Goal: Task Accomplishment & Management: Manage account settings

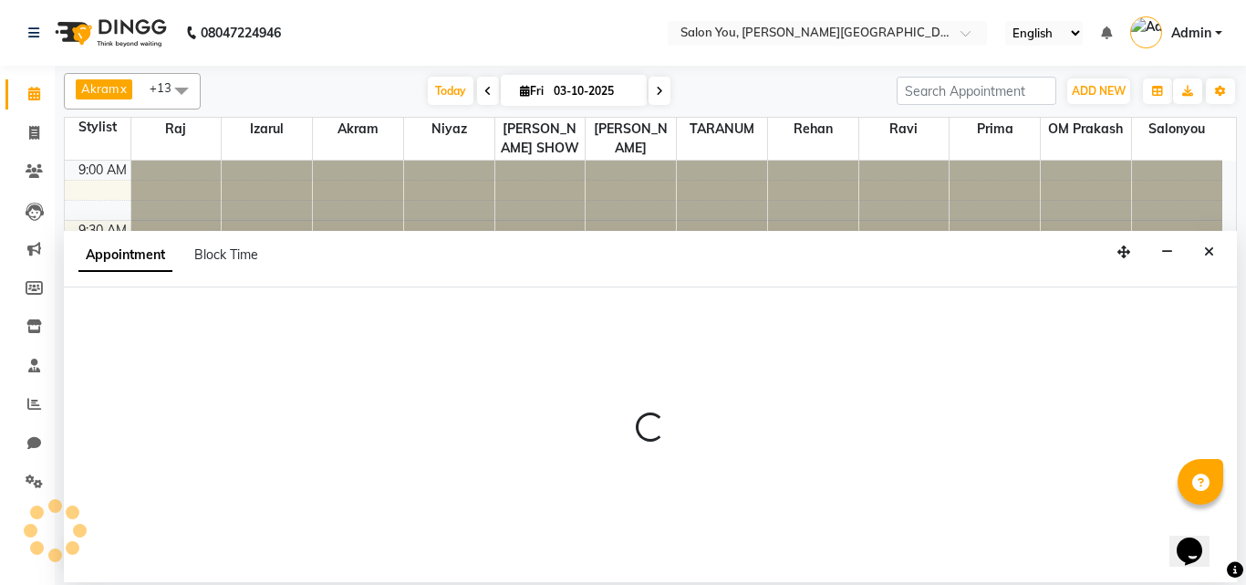
select select "84393"
select select "tentative"
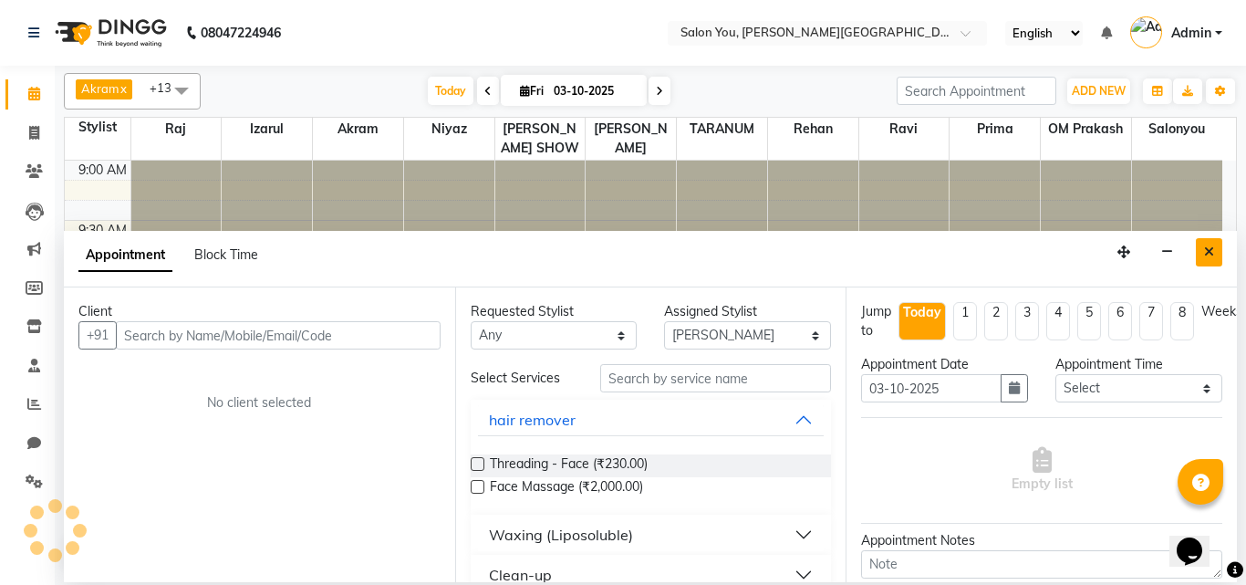
click at [1202, 251] on button "Close" at bounding box center [1209, 252] width 26 height 28
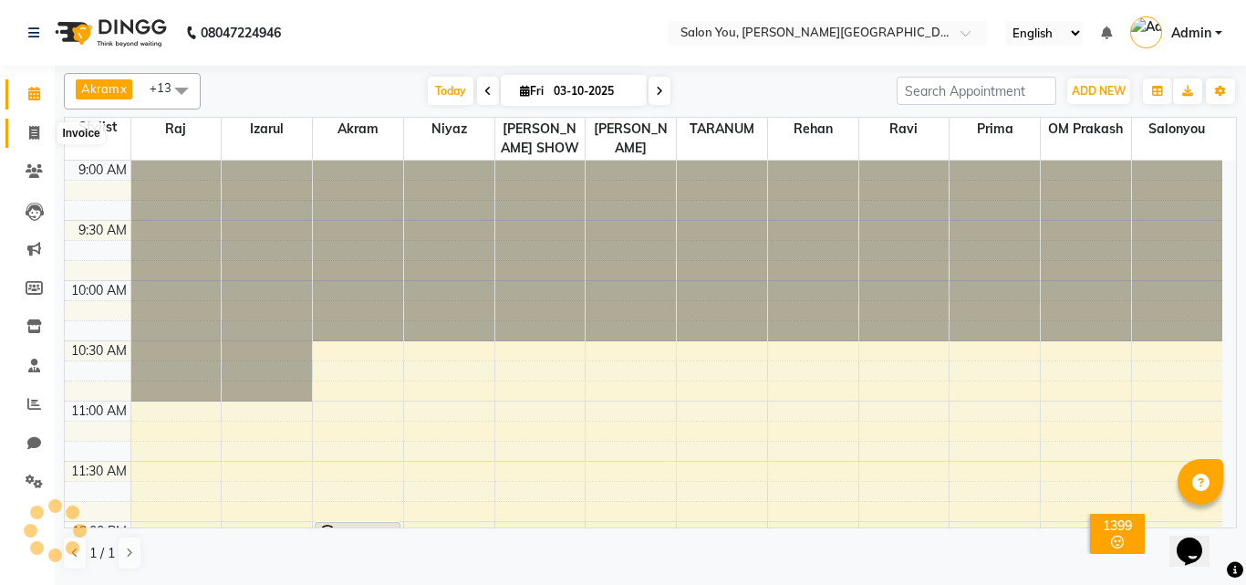
click at [31, 131] on icon at bounding box center [34, 133] width 10 height 14
select select "service"
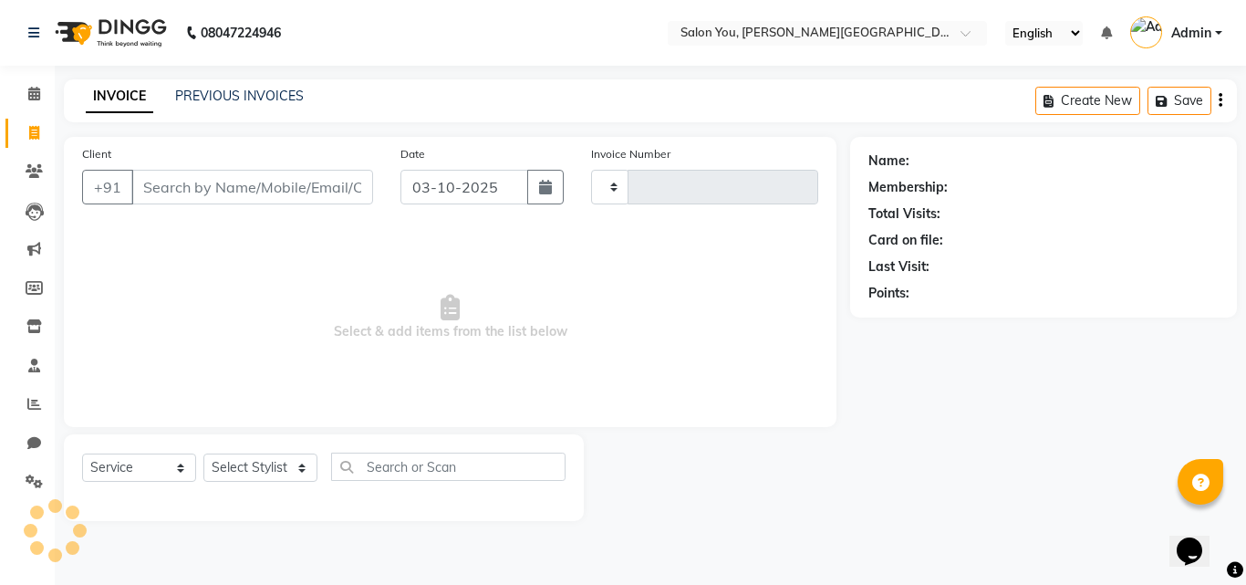
type input "2115"
select select "5231"
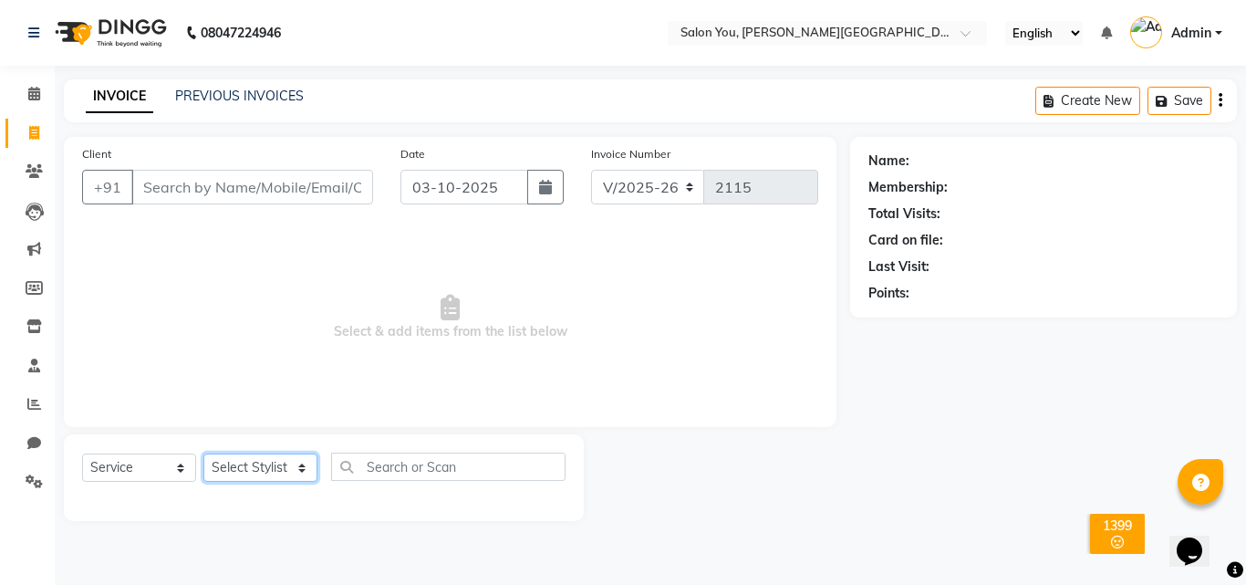
click at [299, 464] on select "Select Stylist Akram Auditor [PERSON_NAME] [PERSON_NAME] [PERSON_NAME] prima [P…" at bounding box center [260, 467] width 114 height 28
select select "83059"
click at [203, 453] on select "Select Stylist Akram Auditor [PERSON_NAME] [PERSON_NAME] [PERSON_NAME] prima [P…" at bounding box center [260, 467] width 114 height 28
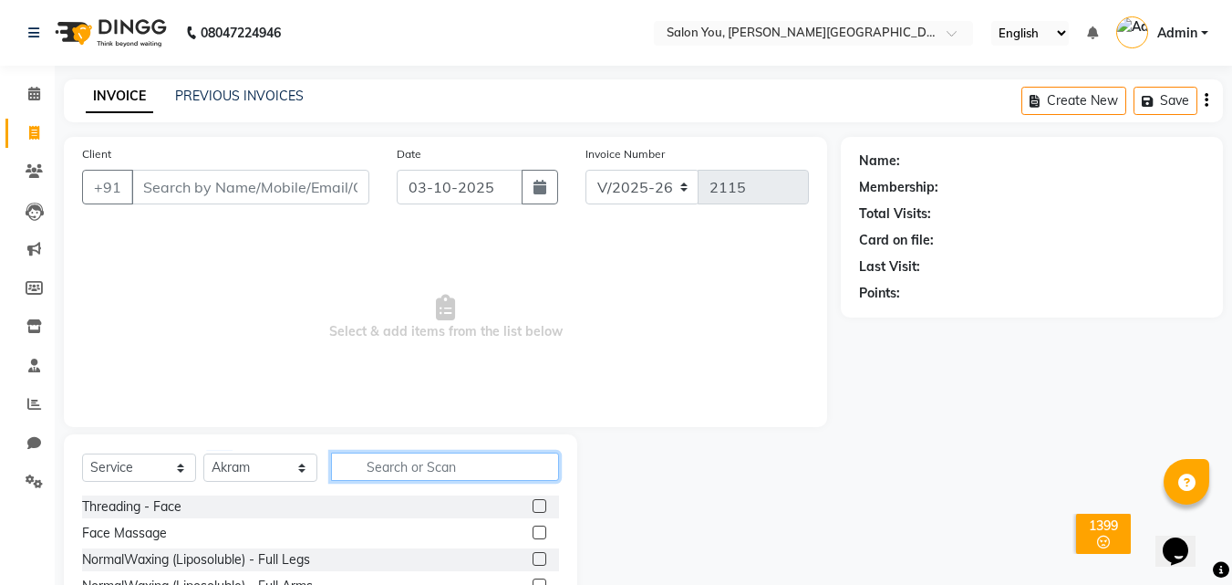
click at [369, 458] on input "text" at bounding box center [445, 466] width 228 height 28
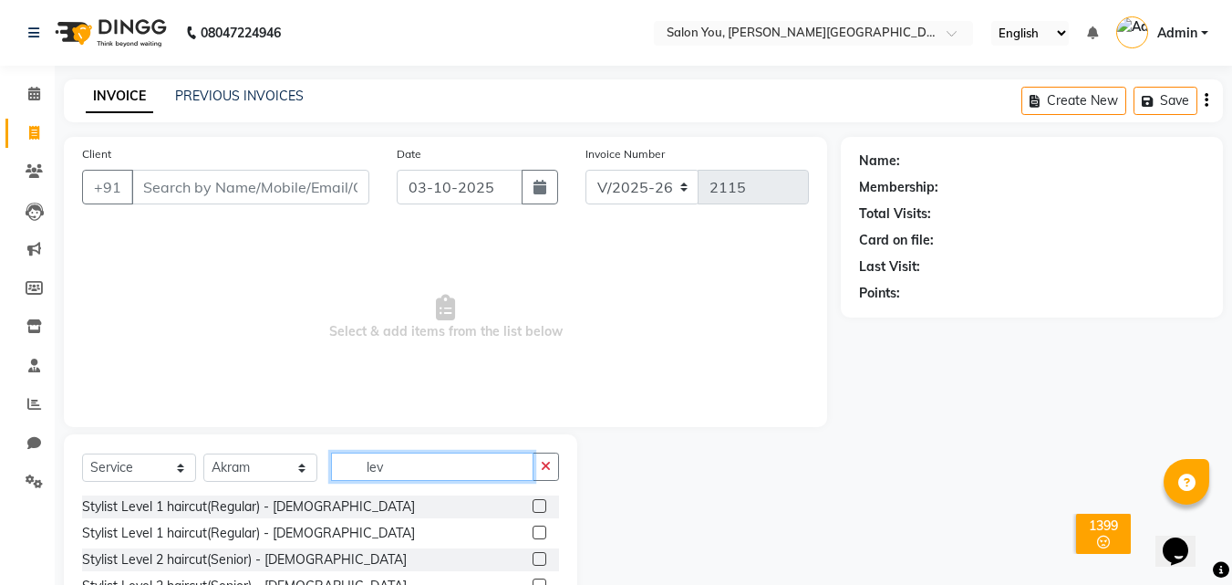
scroll to position [69, 0]
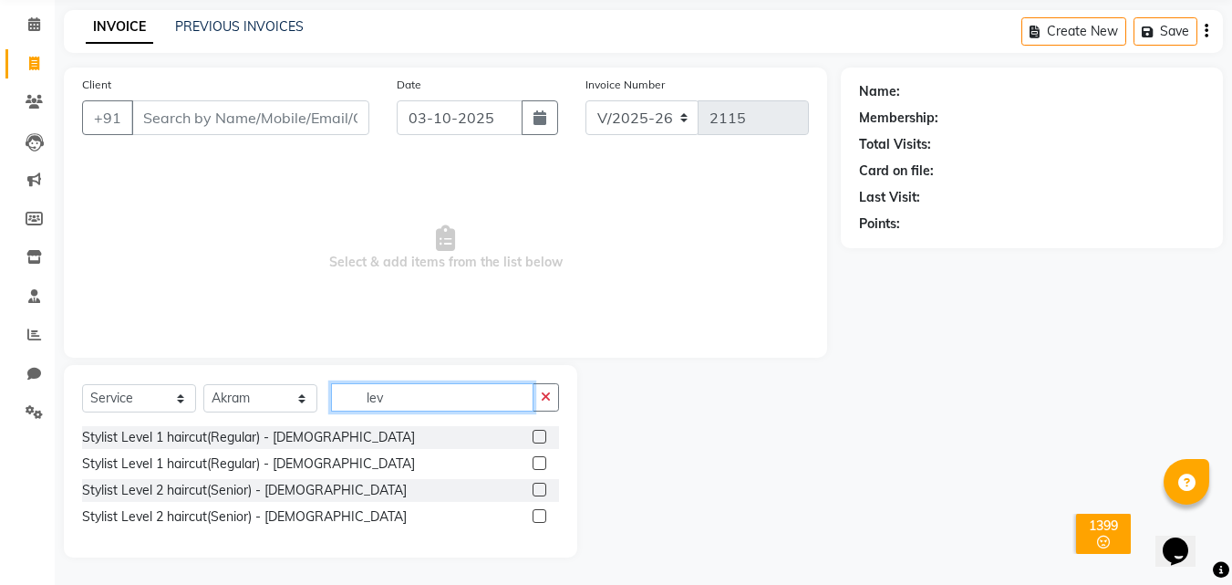
type input "lev"
click at [542, 488] on label at bounding box center [540, 489] width 14 height 14
click at [542, 488] on input "checkbox" at bounding box center [539, 490] width 12 height 12
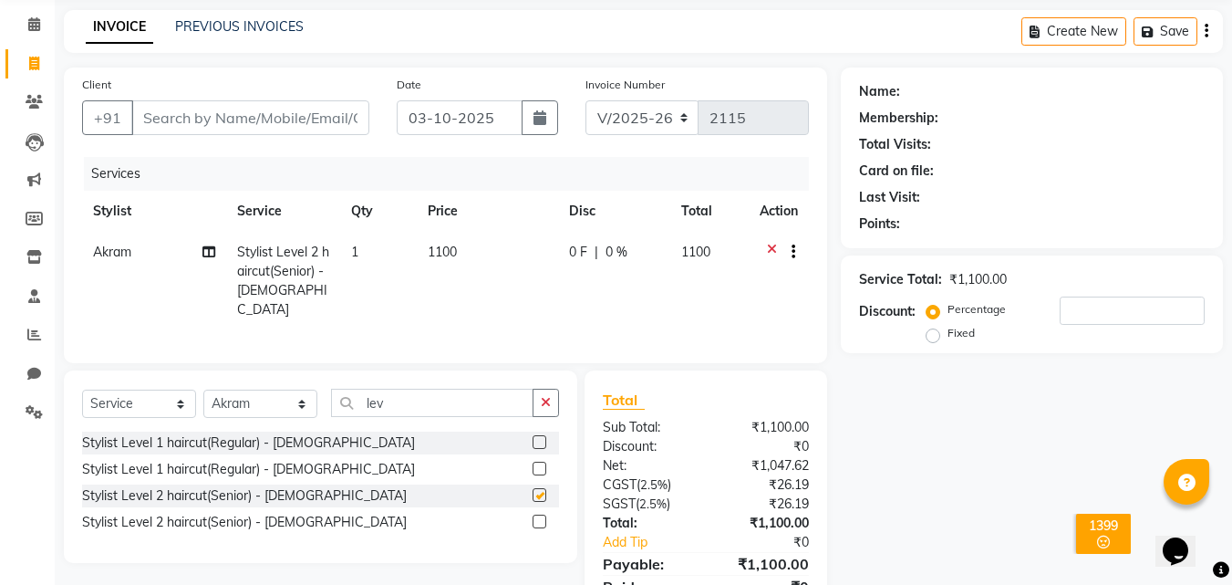
checkbox input "false"
click at [511, 385] on div "Select Service Product Membership Package Voucher Prepaid Gift Card Select Styl…" at bounding box center [320, 466] width 513 height 192
click at [302, 400] on select "Select Stylist Akram Auditor [PERSON_NAME] [PERSON_NAME] [PERSON_NAME] prima [P…" at bounding box center [260, 403] width 114 height 28
select select "84393"
click at [203, 389] on select "Select Stylist Akram Auditor [PERSON_NAME] [PERSON_NAME] [PERSON_NAME] prima [P…" at bounding box center [260, 403] width 114 height 28
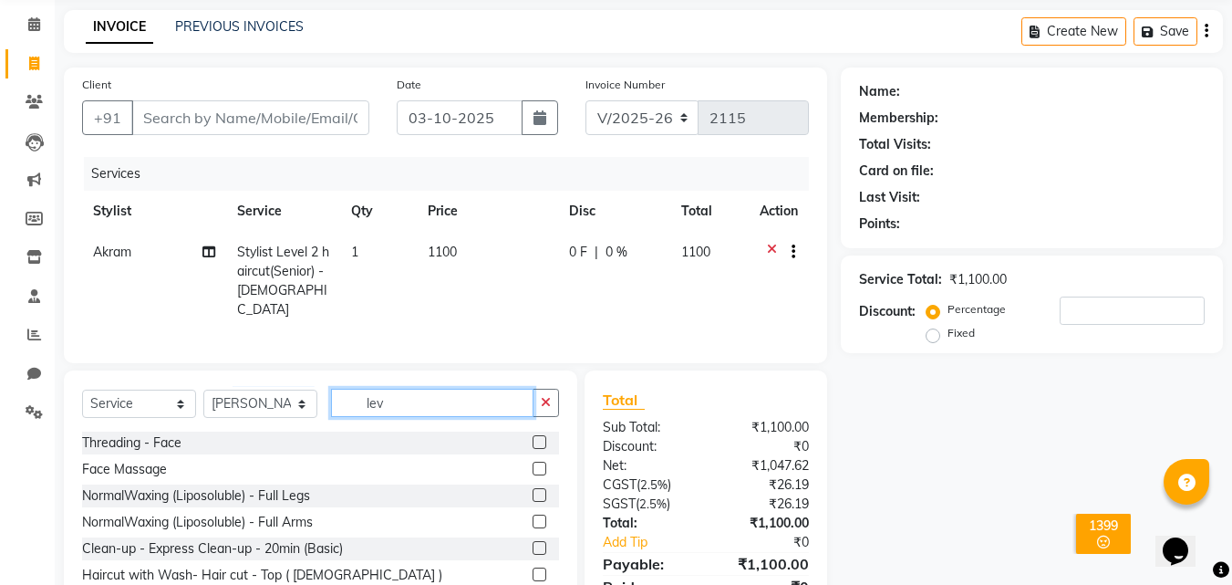
click at [443, 396] on input "lev" at bounding box center [432, 403] width 202 height 28
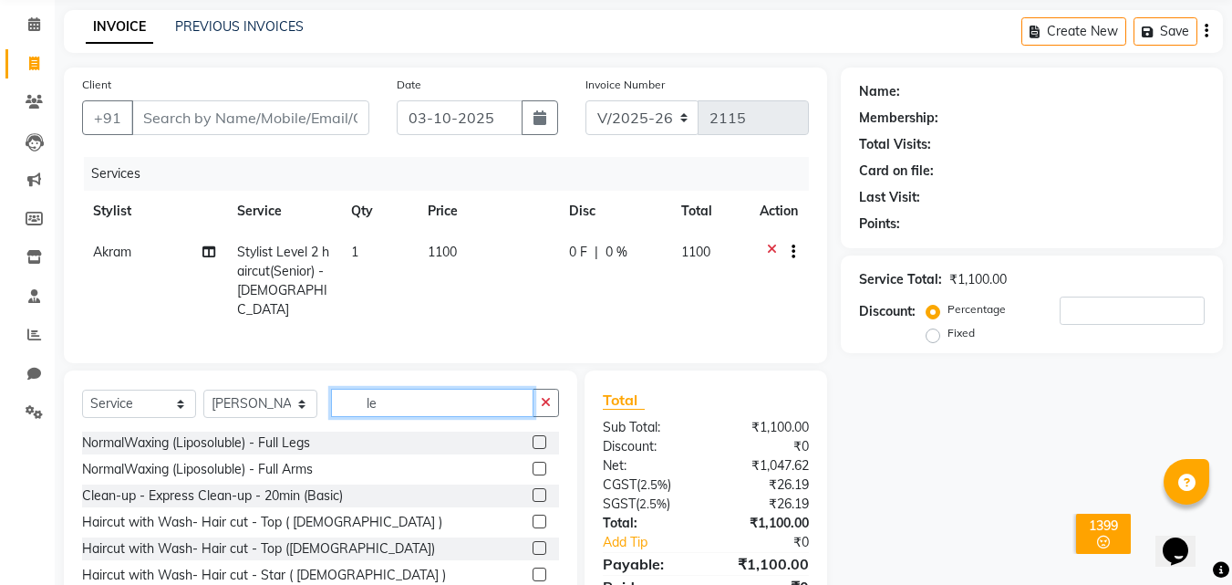
type input "l"
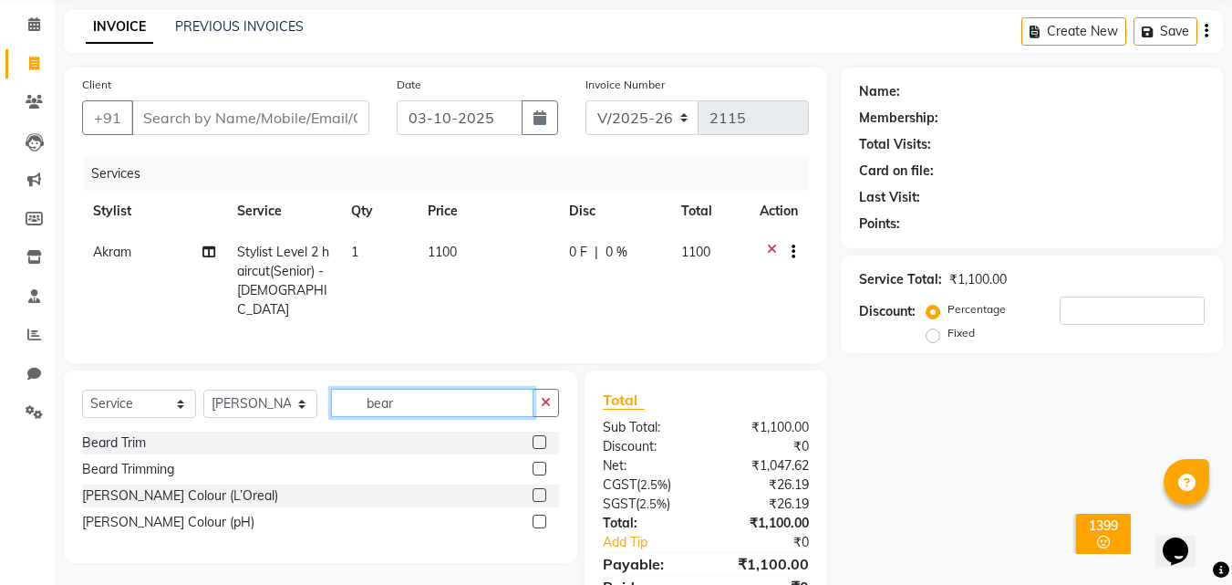
type input "bear"
click at [545, 438] on label at bounding box center [540, 442] width 14 height 14
click at [544, 438] on input "checkbox" at bounding box center [539, 443] width 12 height 12
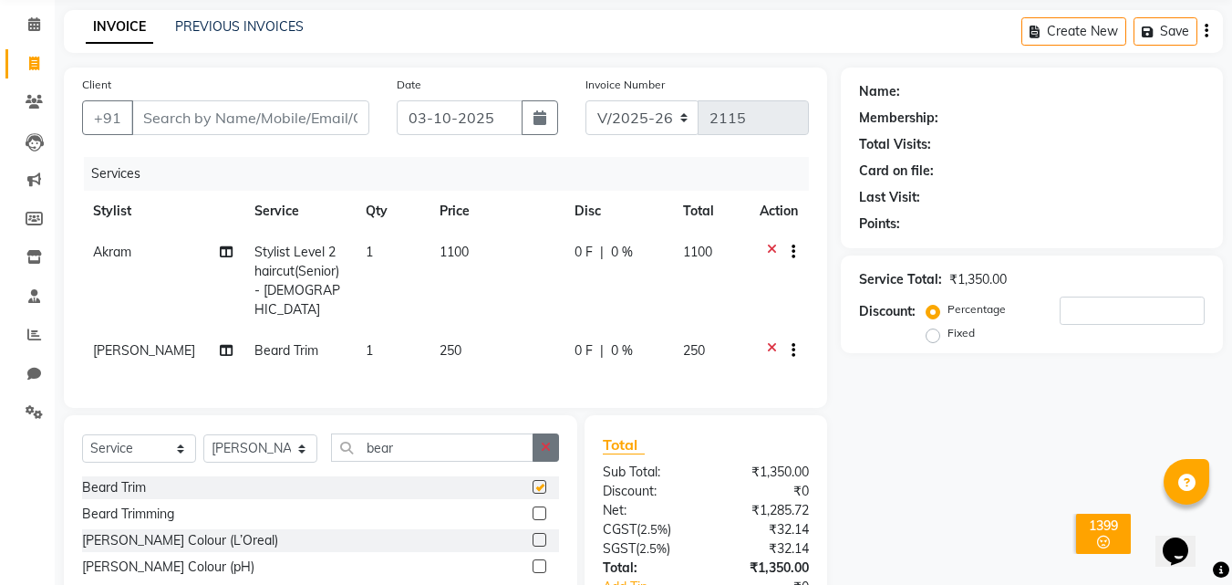
checkbox input "false"
click at [436, 330] on td "250" at bounding box center [496, 352] width 135 height 45
select select "84393"
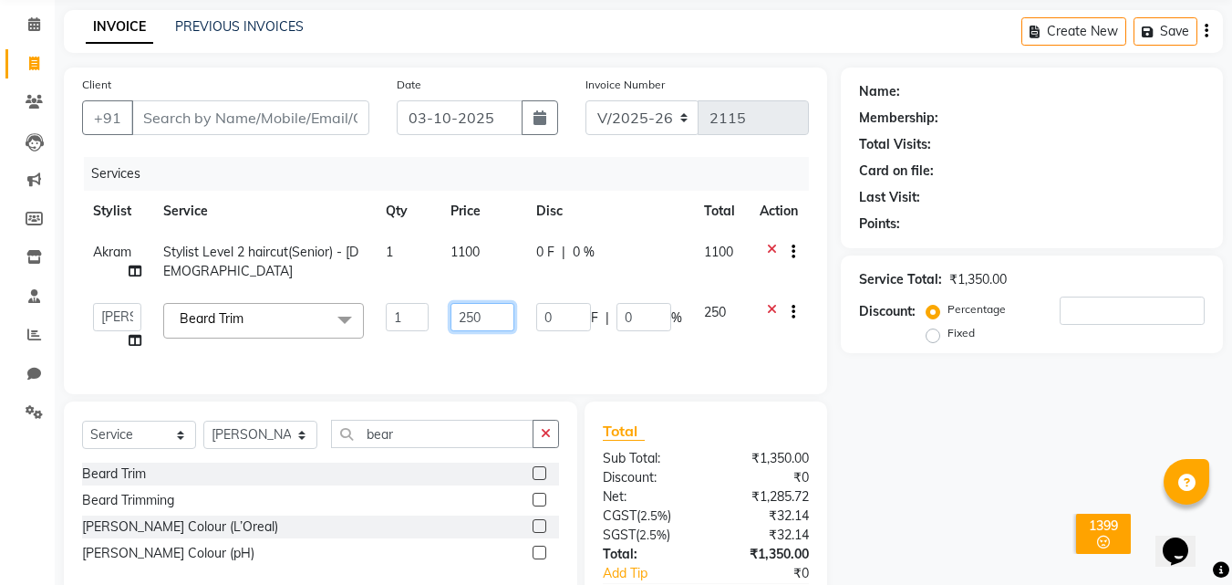
click at [482, 321] on input "250" at bounding box center [482, 317] width 63 height 28
type input "2"
type input "350"
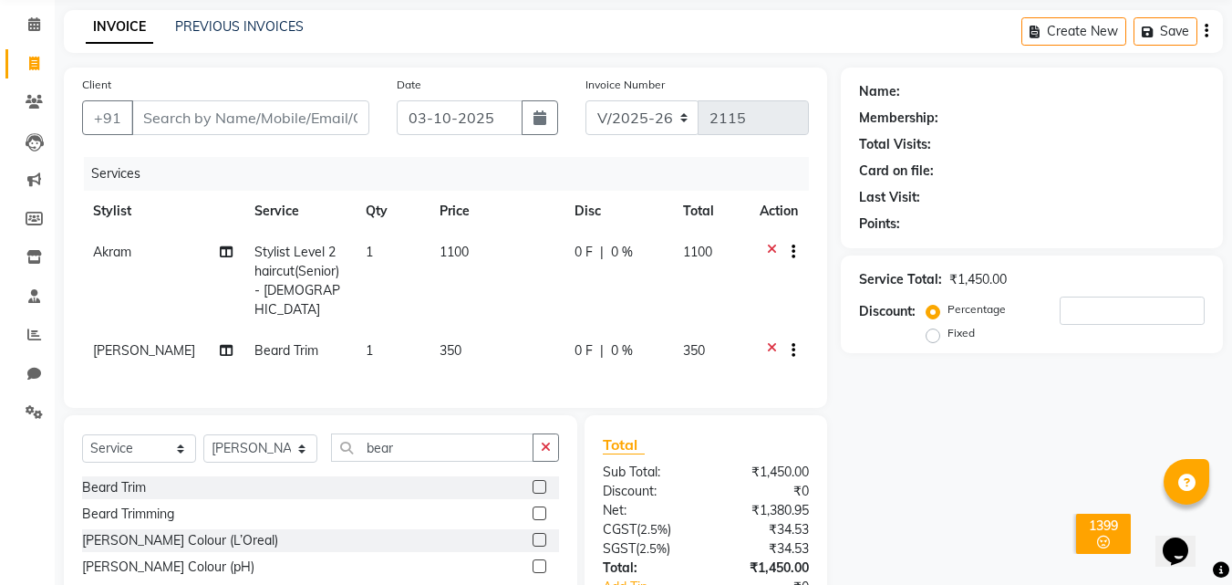
click at [487, 347] on td "350" at bounding box center [496, 352] width 135 height 45
select select "84393"
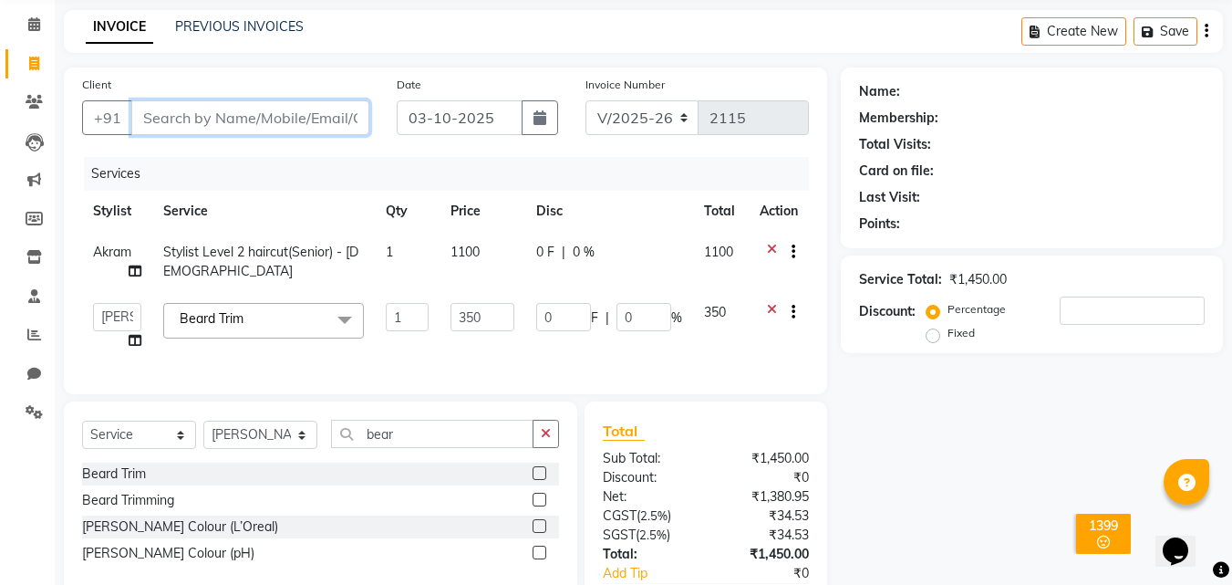
click at [327, 126] on input "Client" at bounding box center [250, 117] width 238 height 35
type input "9"
type input "0"
type input "990"
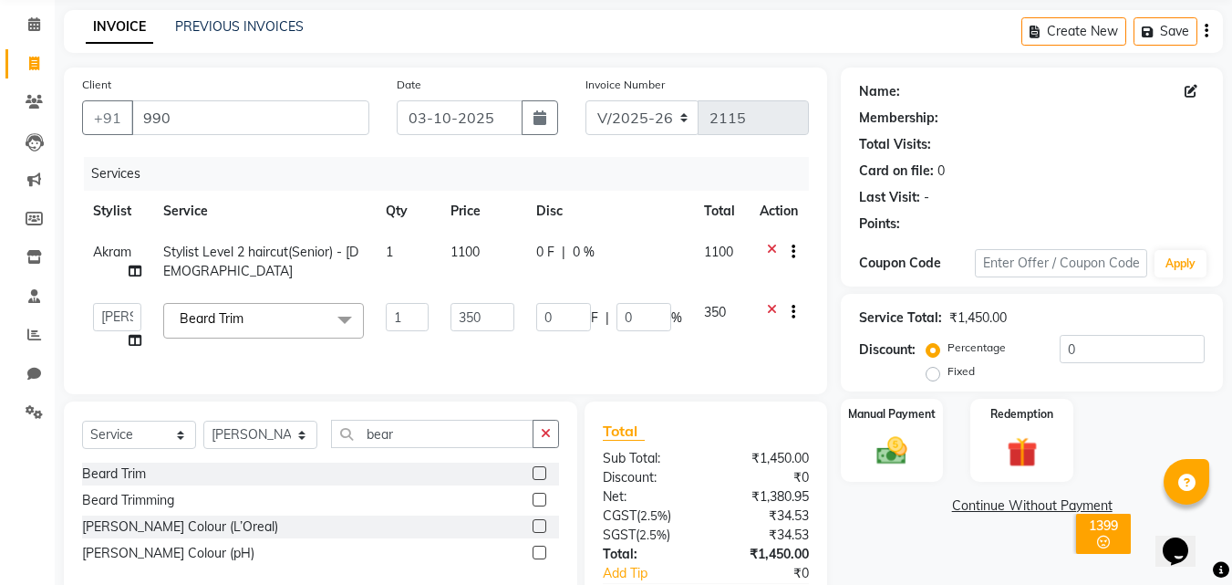
select select "1: Object"
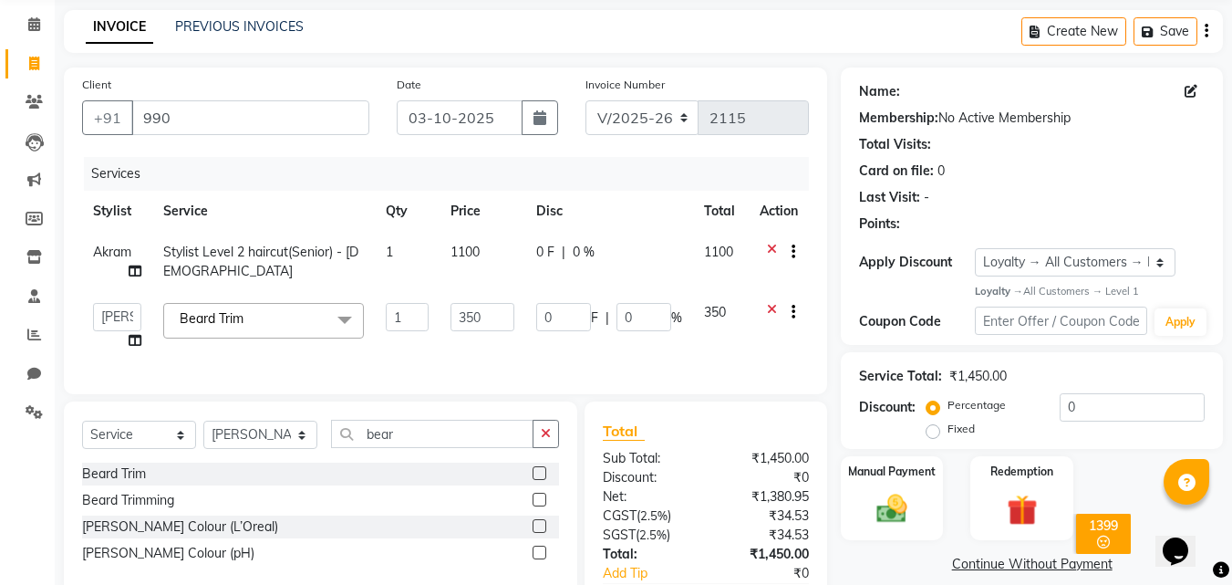
click at [329, 88] on div "Client +91 990" at bounding box center [225, 112] width 315 height 75
click at [324, 105] on input "990" at bounding box center [250, 117] width 238 height 35
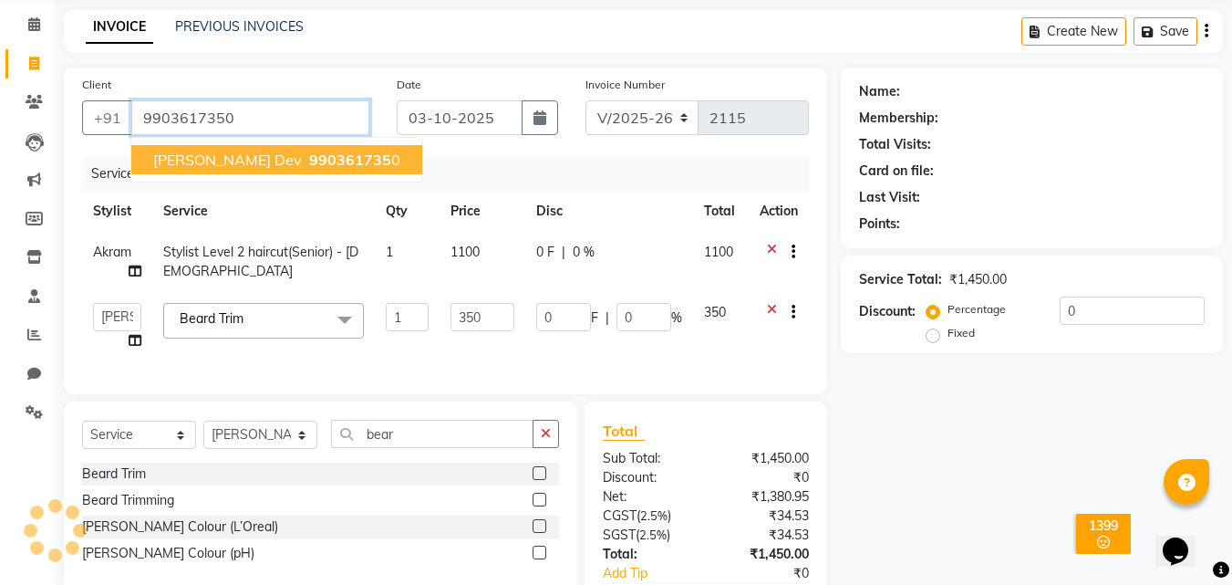
type input "9903617350"
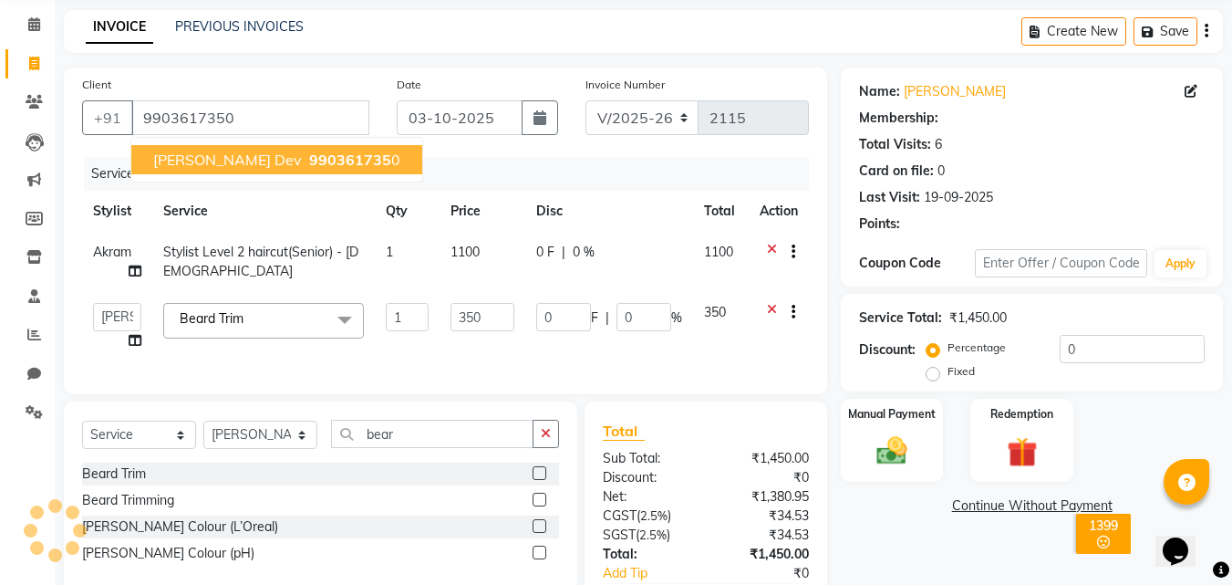
select select "1: Object"
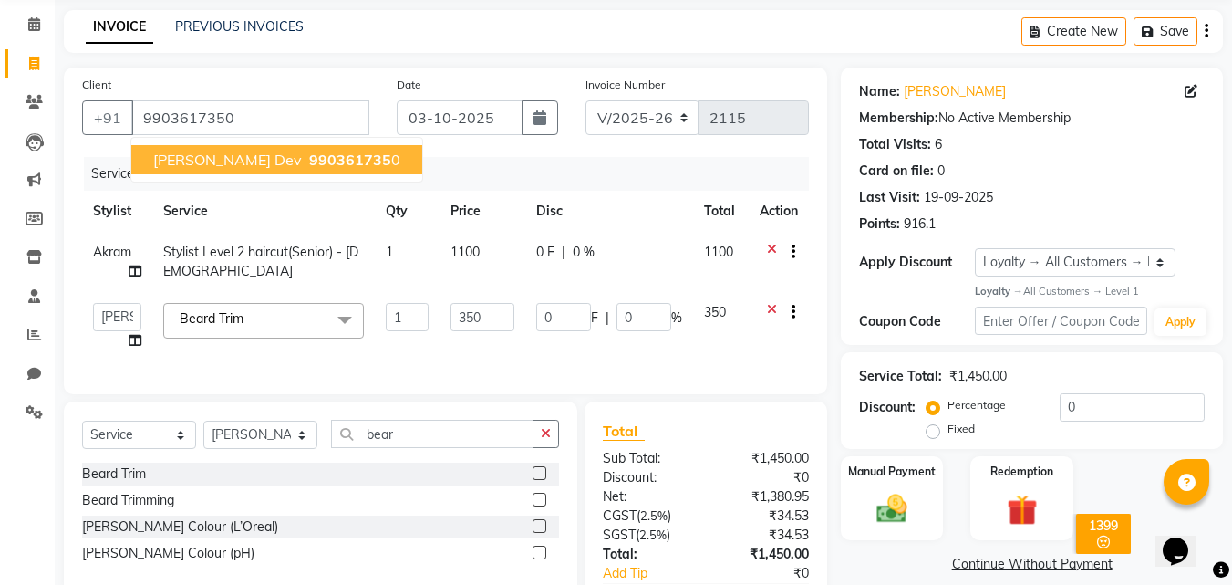
click at [309, 158] on span "990361735" at bounding box center [350, 159] width 82 height 18
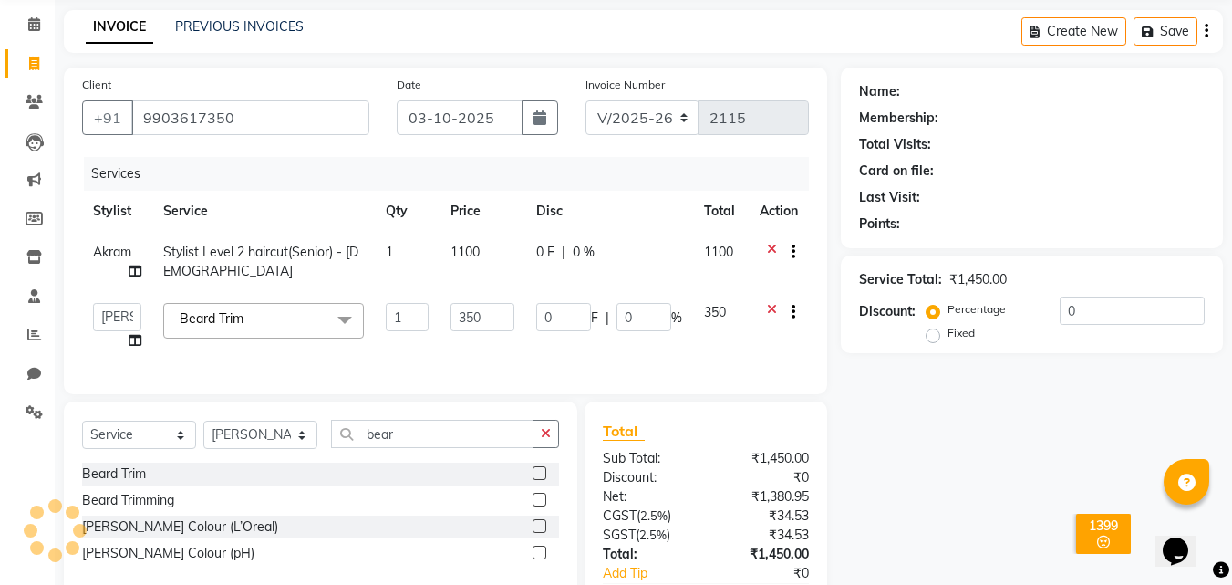
select select "1: Object"
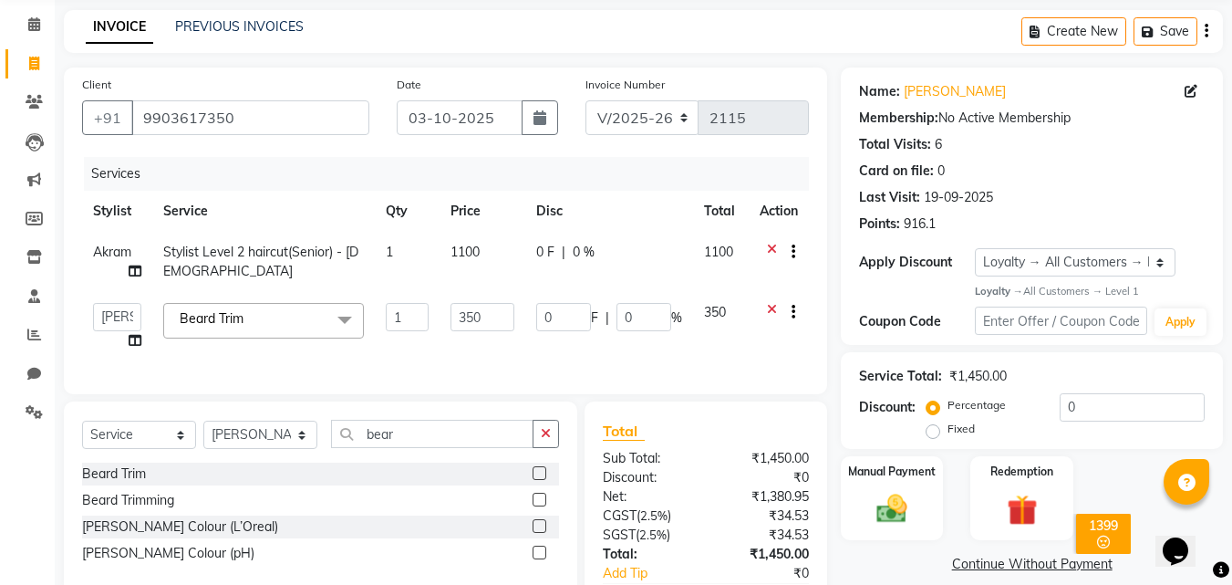
scroll to position [161, 0]
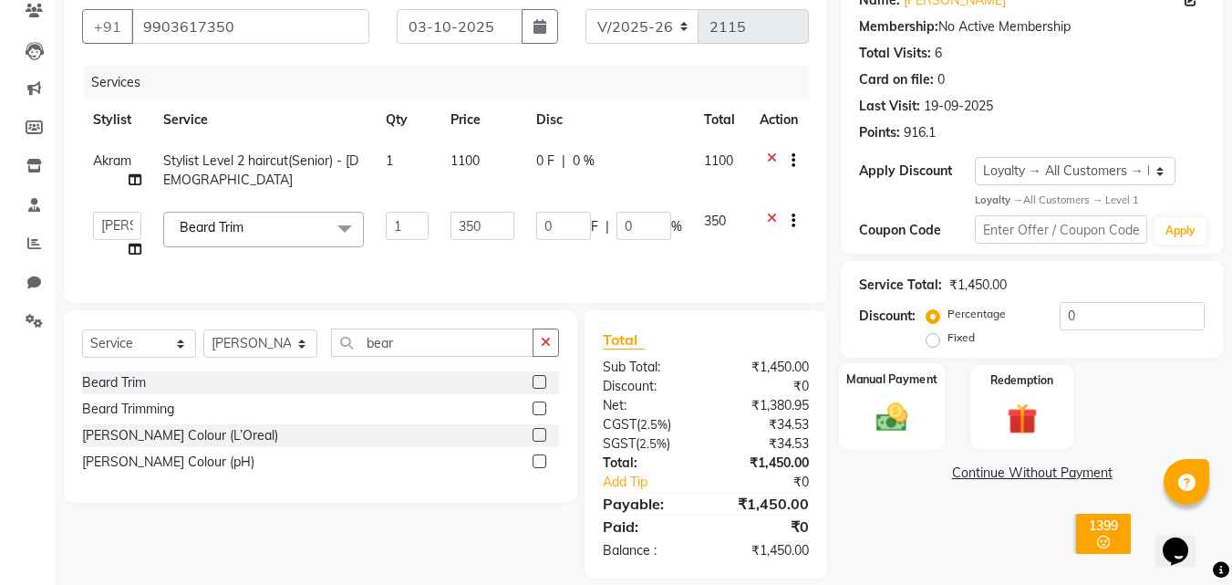
click at [889, 406] on img at bounding box center [891, 417] width 51 height 36
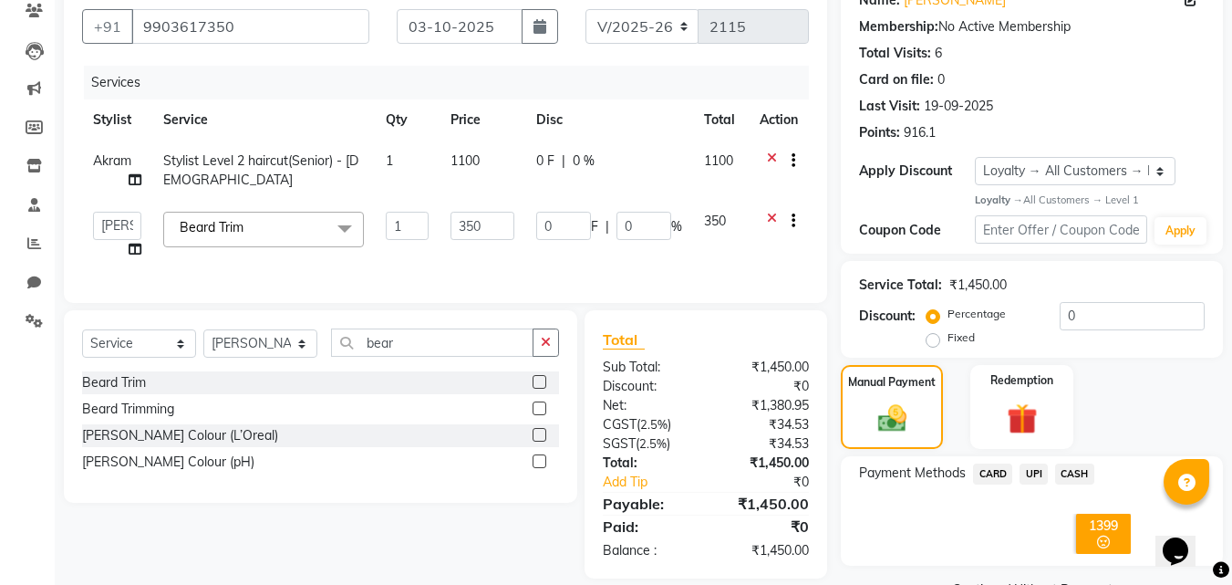
click at [1085, 475] on span "CASH" at bounding box center [1074, 473] width 39 height 21
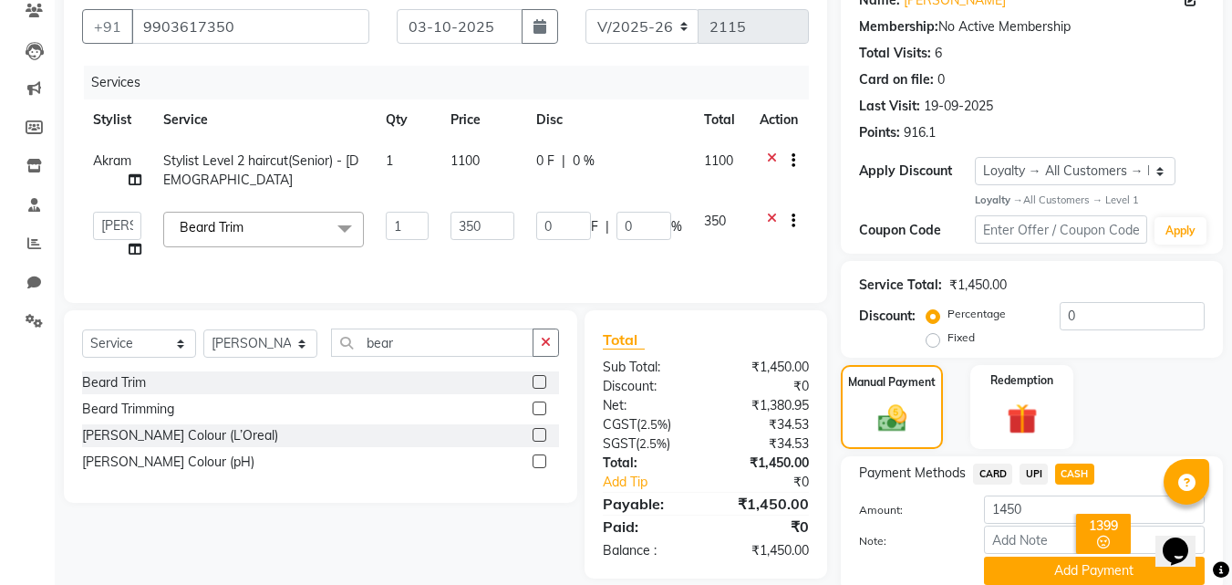
scroll to position [233, 0]
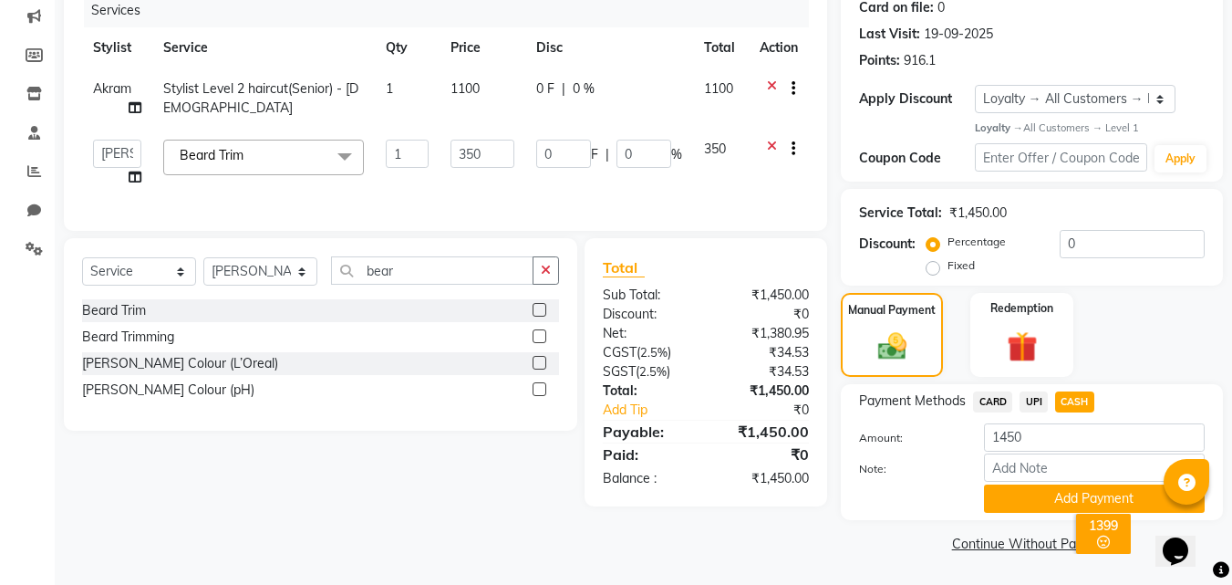
click at [1071, 497] on div "× 1399 Inactive/Lost Customers OK No Cancel" at bounding box center [1102, 536] width 111 height 79
click at [1082, 405] on span "CASH" at bounding box center [1074, 401] width 39 height 21
click at [1176, 359] on div "Manual Payment Redemption" at bounding box center [1031, 334] width 409 height 83
click at [1054, 497] on div "× 1399 Inactive/Lost Customers OK No Cancel" at bounding box center [1102, 536] width 111 height 79
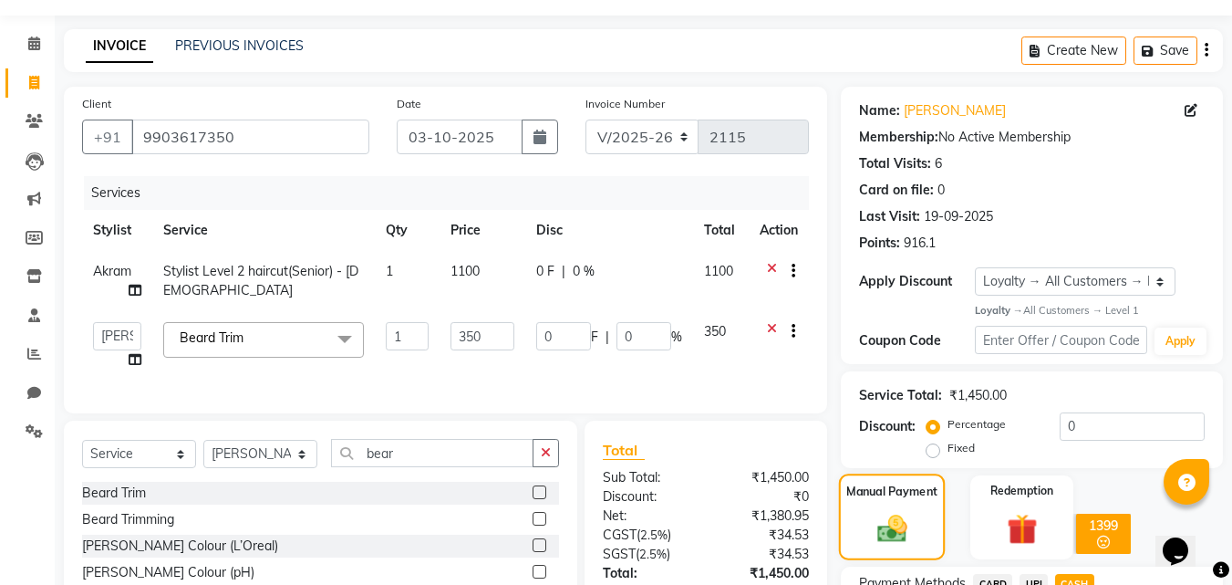
scroll to position [0, 0]
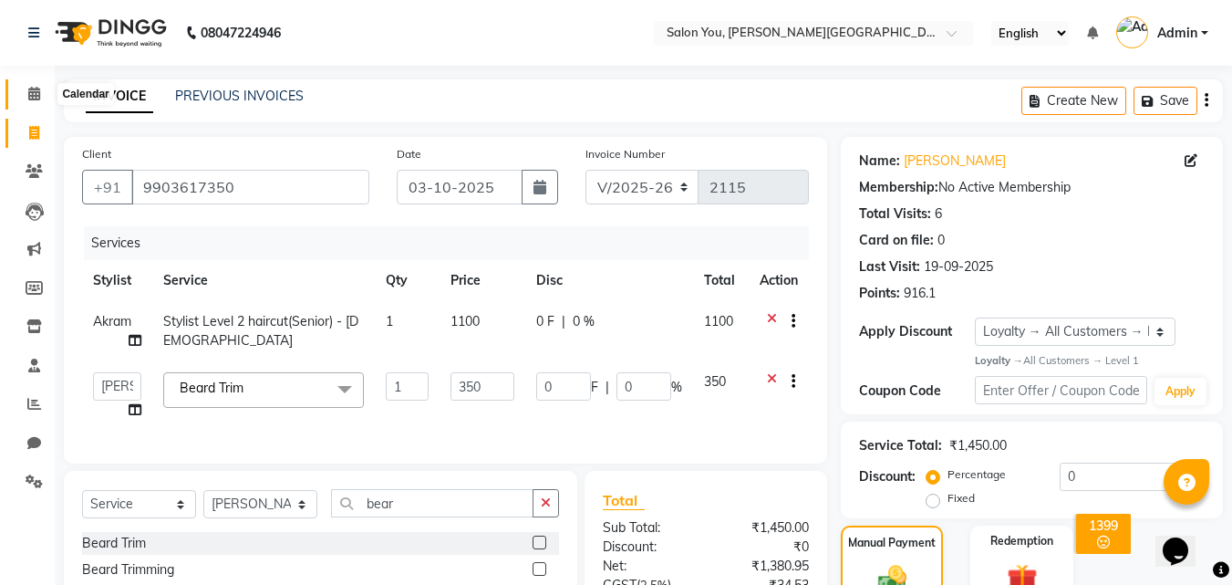
click at [38, 90] on icon at bounding box center [34, 94] width 12 height 14
click at [31, 93] on icon at bounding box center [34, 94] width 12 height 14
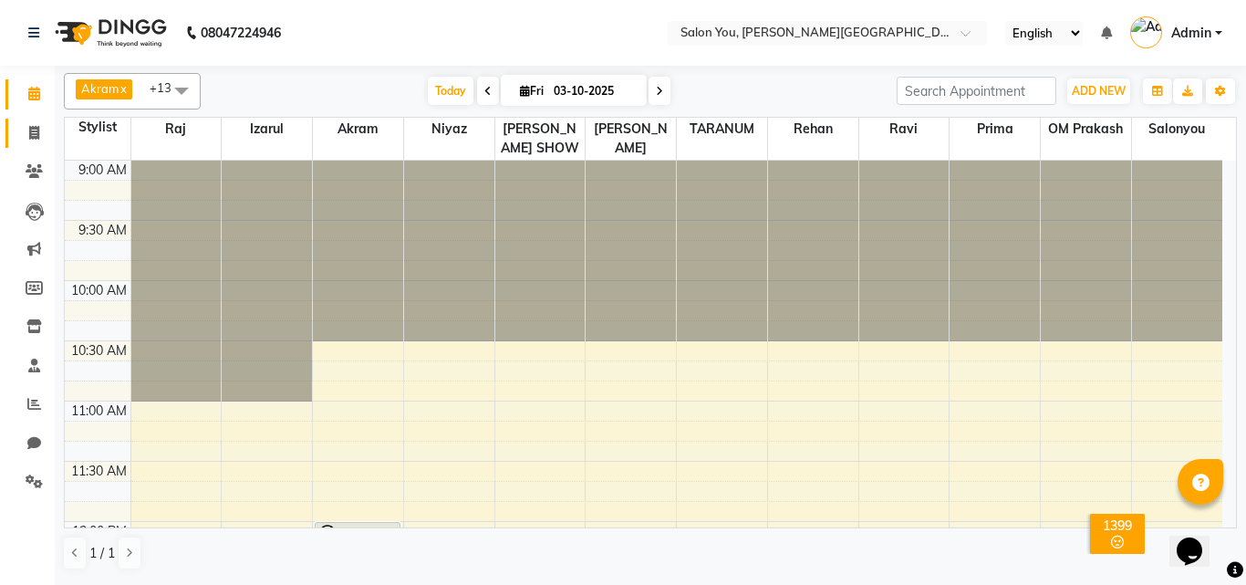
click at [35, 128] on icon at bounding box center [34, 133] width 10 height 14
select select "5231"
select select "service"
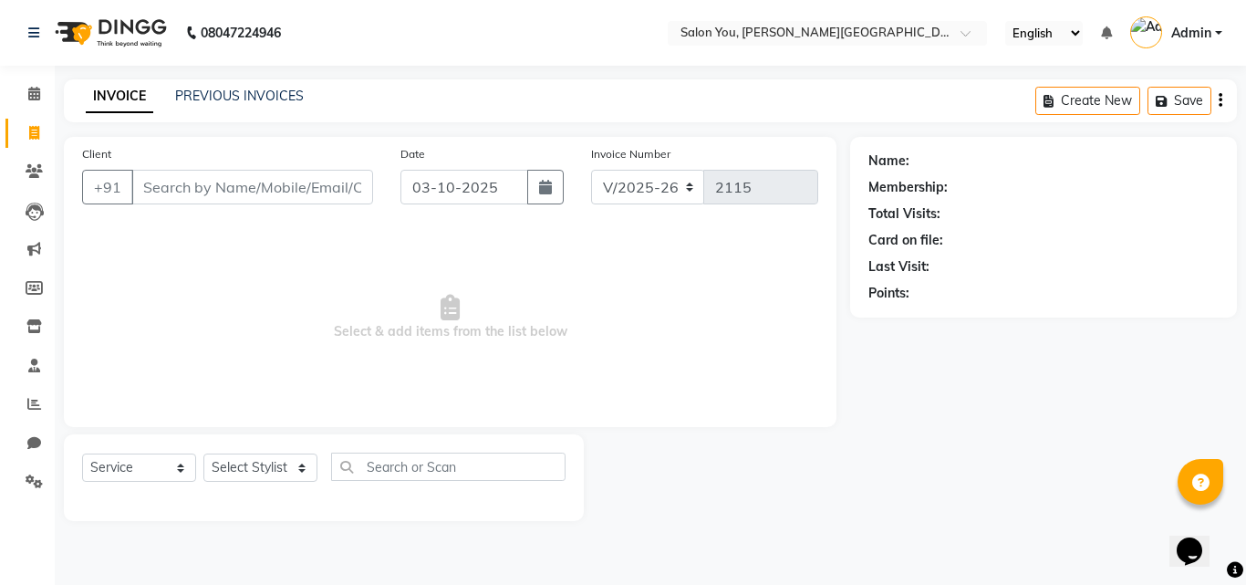
click at [294, 178] on input "Client" at bounding box center [252, 187] width 242 height 35
type input "990"
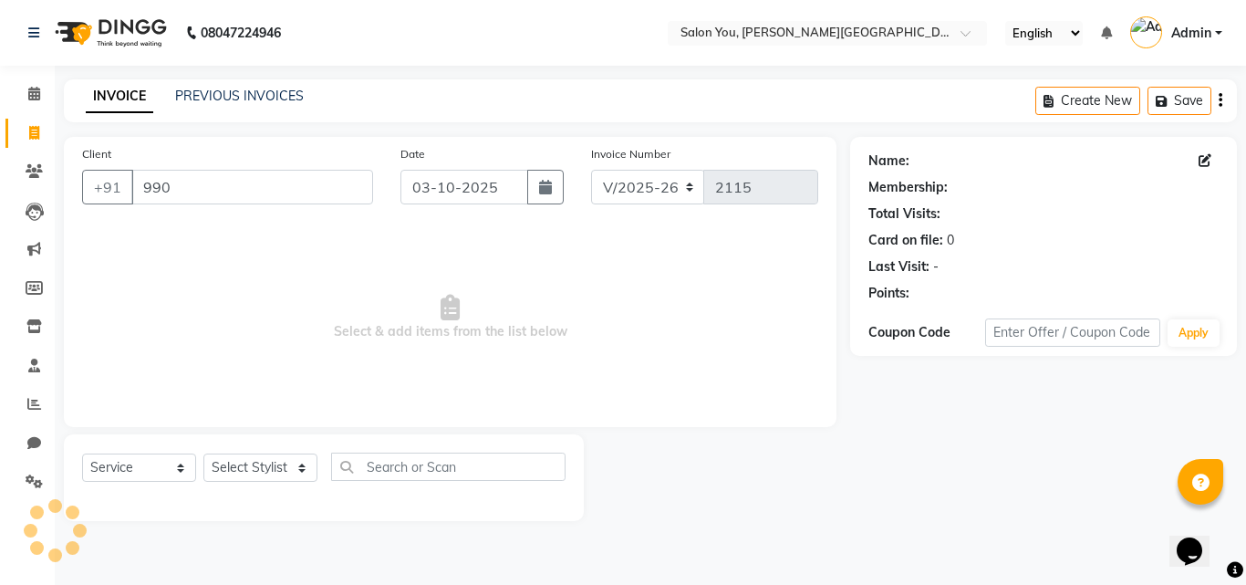
select select "1: Object"
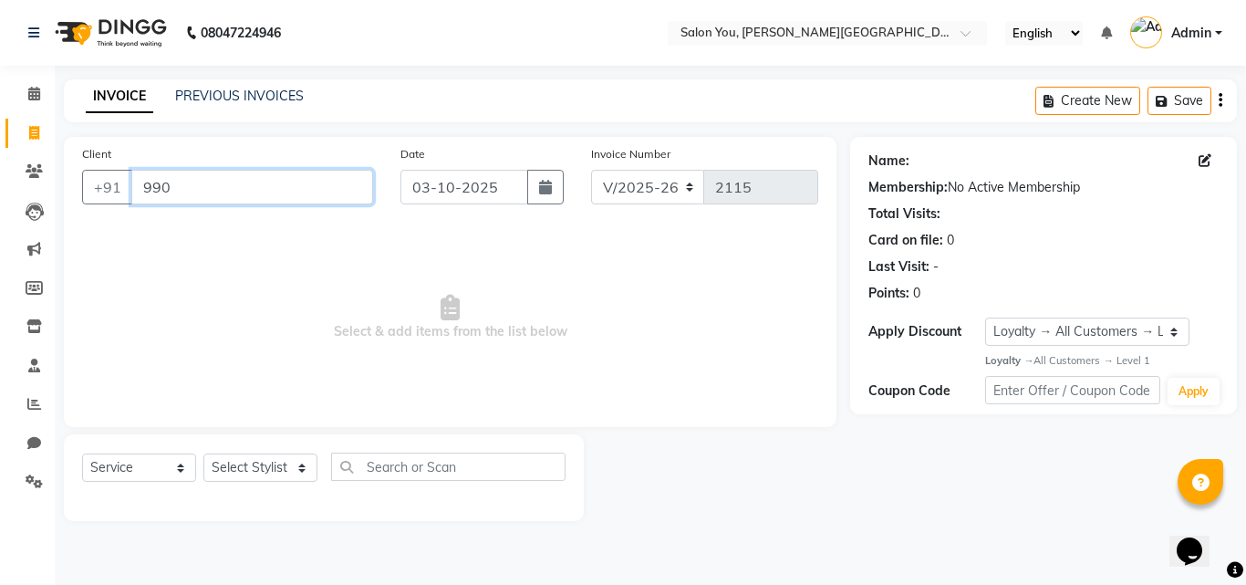
click at [307, 195] on input "990" at bounding box center [252, 187] width 242 height 35
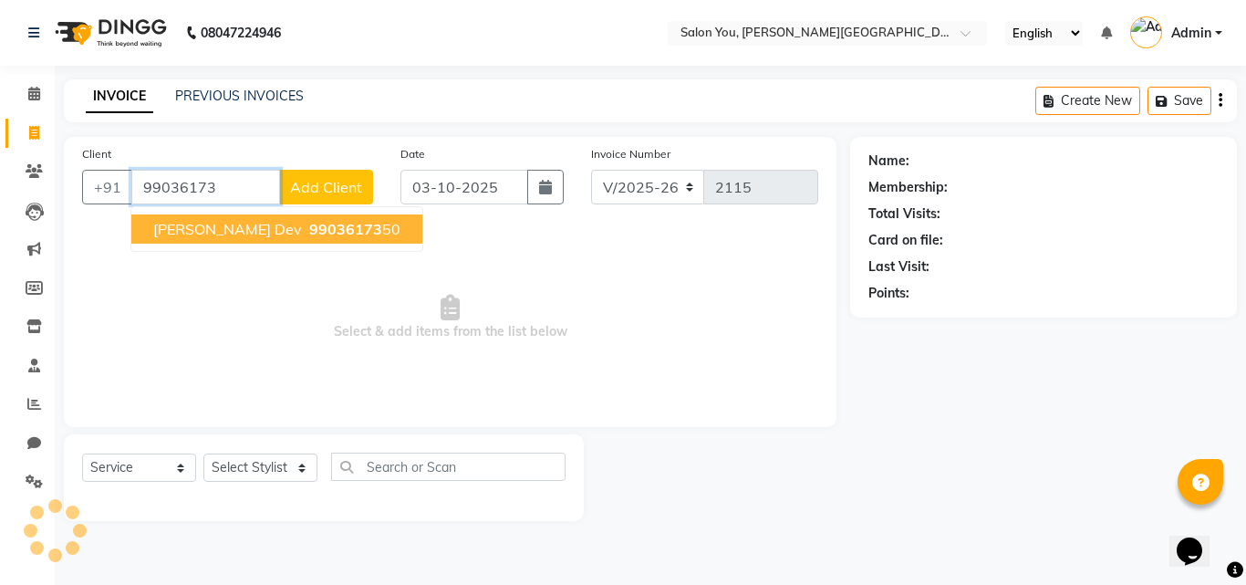
click at [309, 223] on span "99036173" at bounding box center [345, 229] width 73 height 18
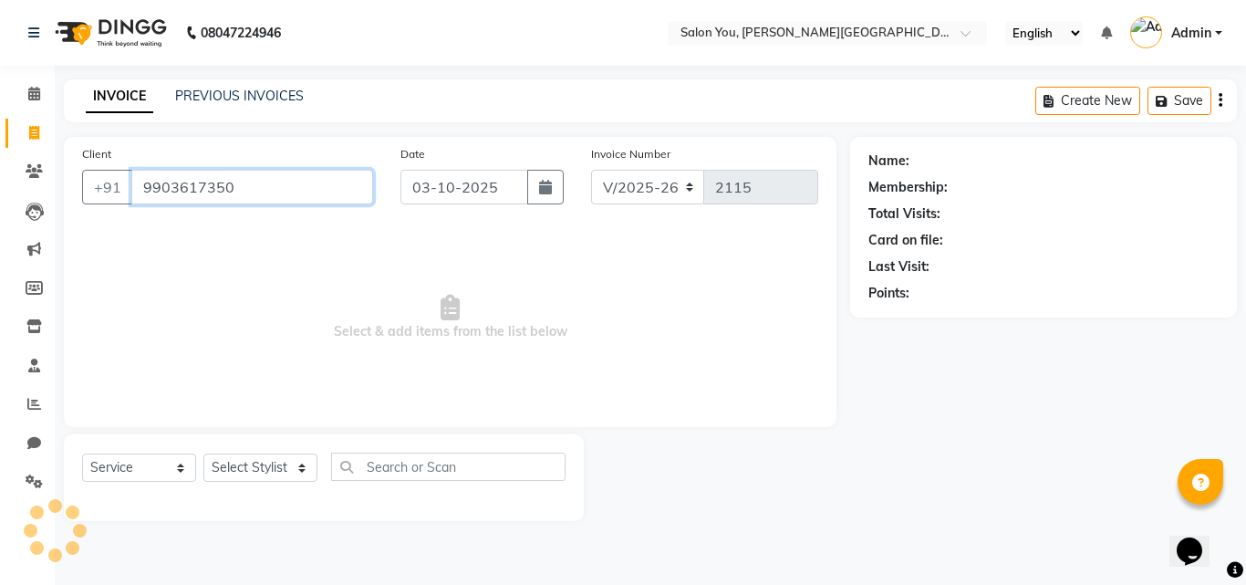
type input "9903617350"
select select "1: Object"
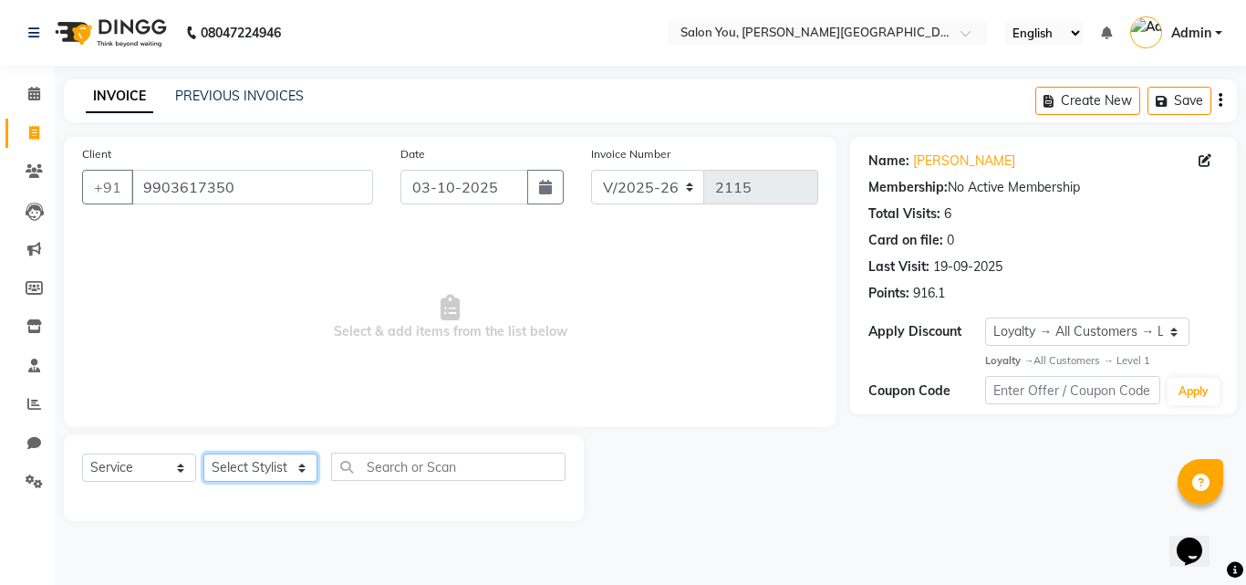
click at [298, 469] on select "Select Stylist Akram Auditor [PERSON_NAME] [PERSON_NAME] [PERSON_NAME] prima [P…" at bounding box center [260, 467] width 114 height 28
select select "83059"
click at [203, 453] on select "Select Stylist Akram Auditor [PERSON_NAME] [PERSON_NAME] [PERSON_NAME] prima [P…" at bounding box center [260, 467] width 114 height 28
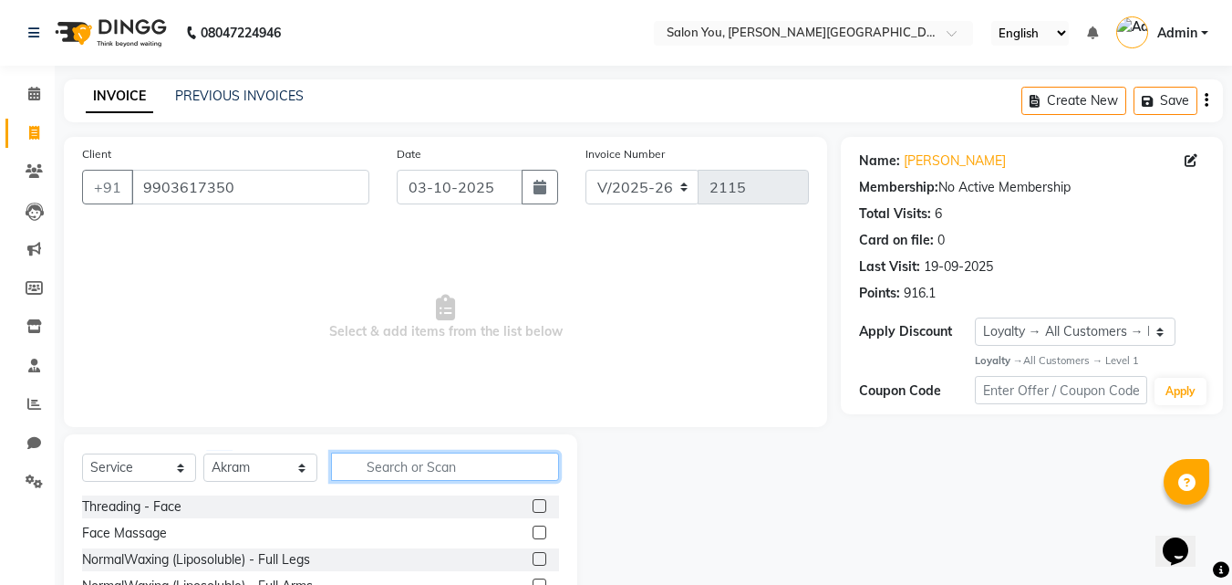
click at [394, 458] on input "text" at bounding box center [445, 466] width 228 height 28
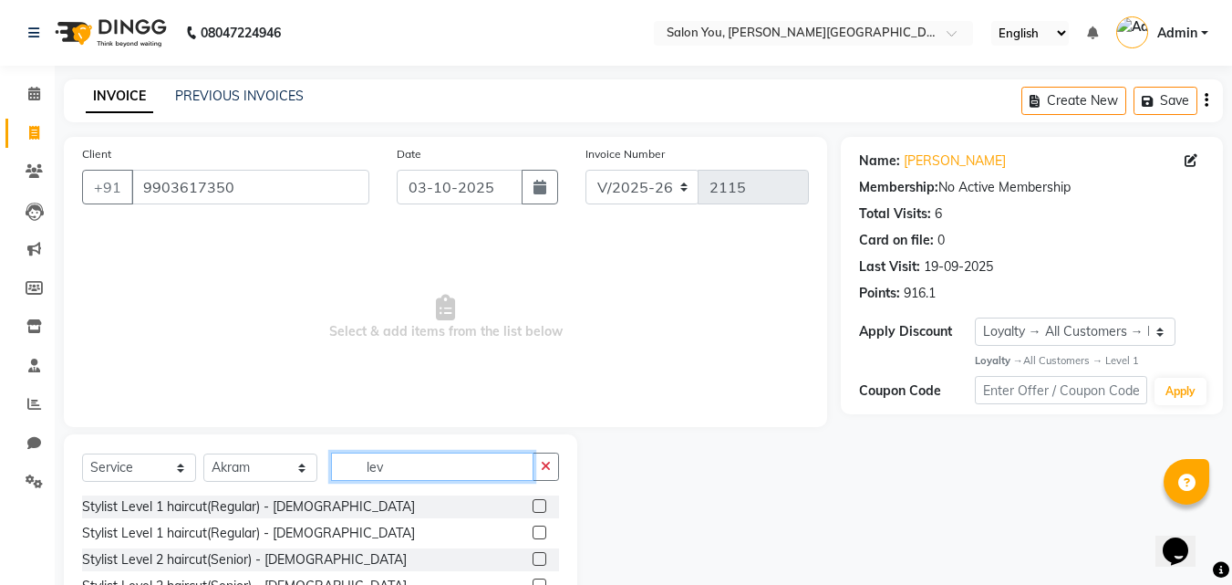
scroll to position [69, 0]
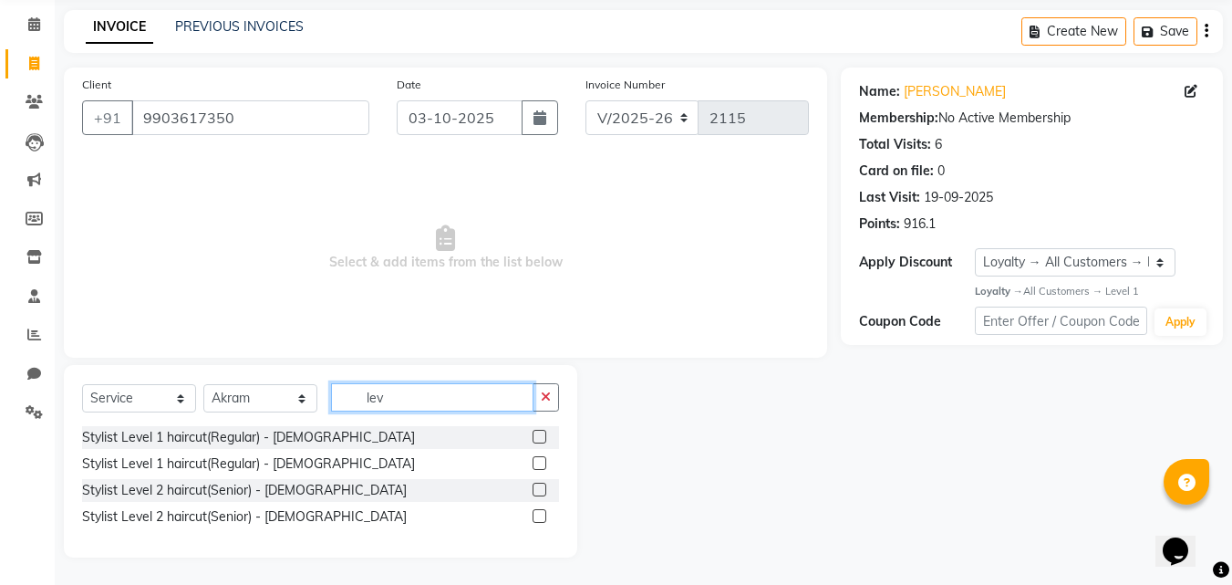
type input "lev"
click at [536, 488] on label at bounding box center [540, 489] width 14 height 14
click at [536, 488] on input "checkbox" at bounding box center [539, 490] width 12 height 12
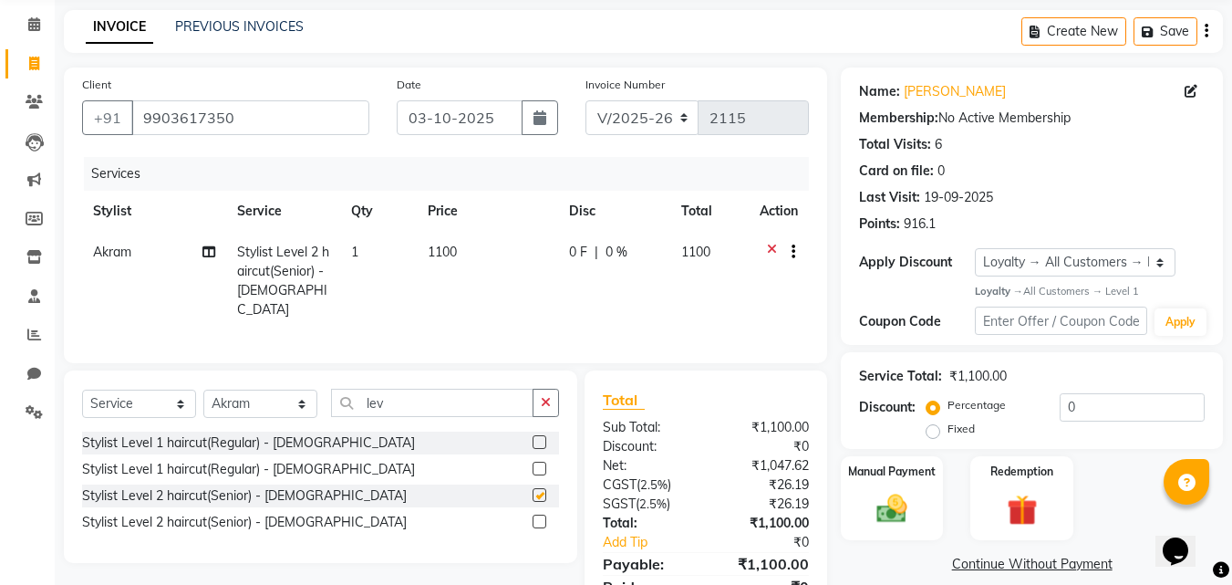
checkbox input "false"
click at [421, 397] on input "lev" at bounding box center [432, 403] width 202 height 28
click at [297, 397] on select "Select Stylist Akram Auditor [PERSON_NAME] [PERSON_NAME] [PERSON_NAME] prima [P…" at bounding box center [260, 403] width 114 height 28
select select "84393"
click at [203, 389] on select "Select Stylist Akram Auditor [PERSON_NAME] [PERSON_NAME] [PERSON_NAME] prima [P…" at bounding box center [260, 403] width 114 height 28
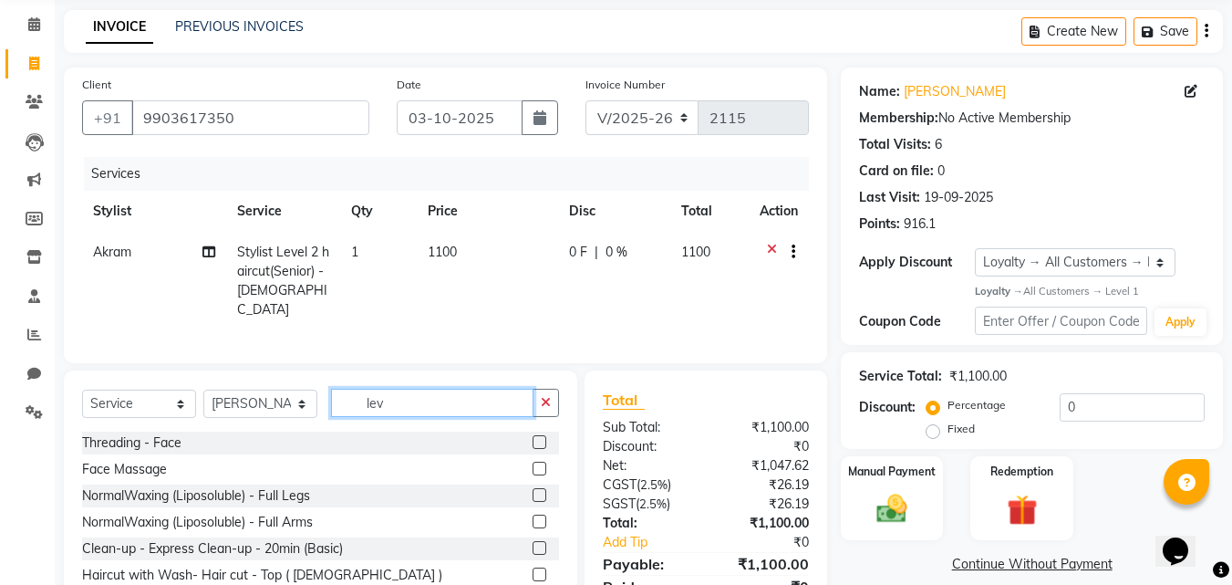
click at [399, 390] on input "lev" at bounding box center [432, 403] width 202 height 28
type input "l"
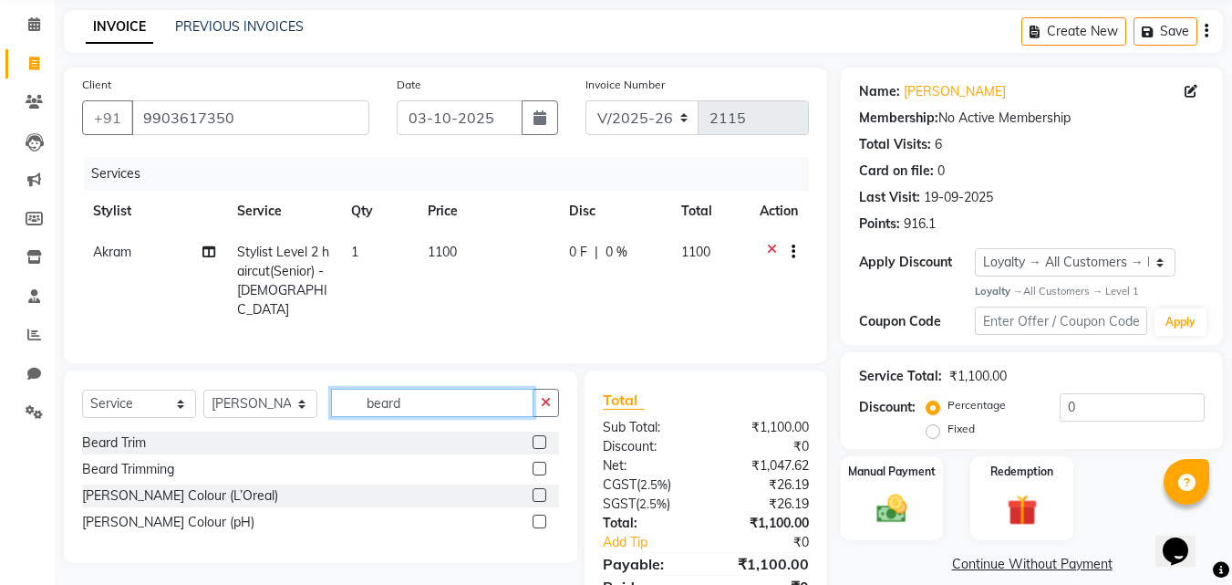
type input "beard"
click at [544, 461] on label at bounding box center [540, 468] width 14 height 14
click at [544, 463] on input "checkbox" at bounding box center [539, 469] width 12 height 12
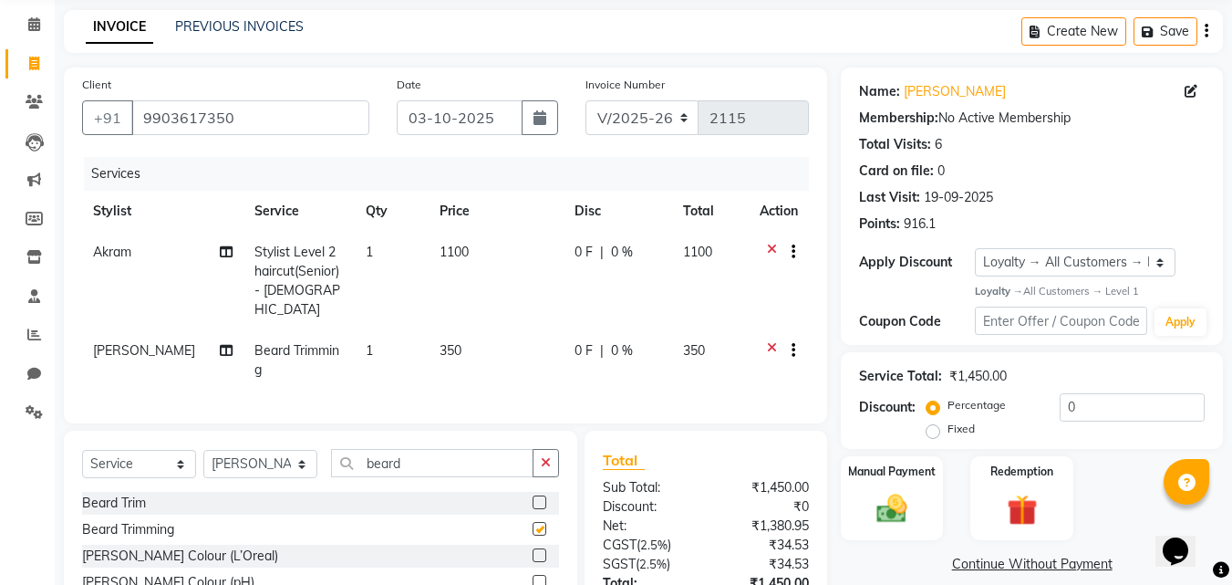
checkbox input "false"
click at [904, 500] on img at bounding box center [891, 509] width 51 height 36
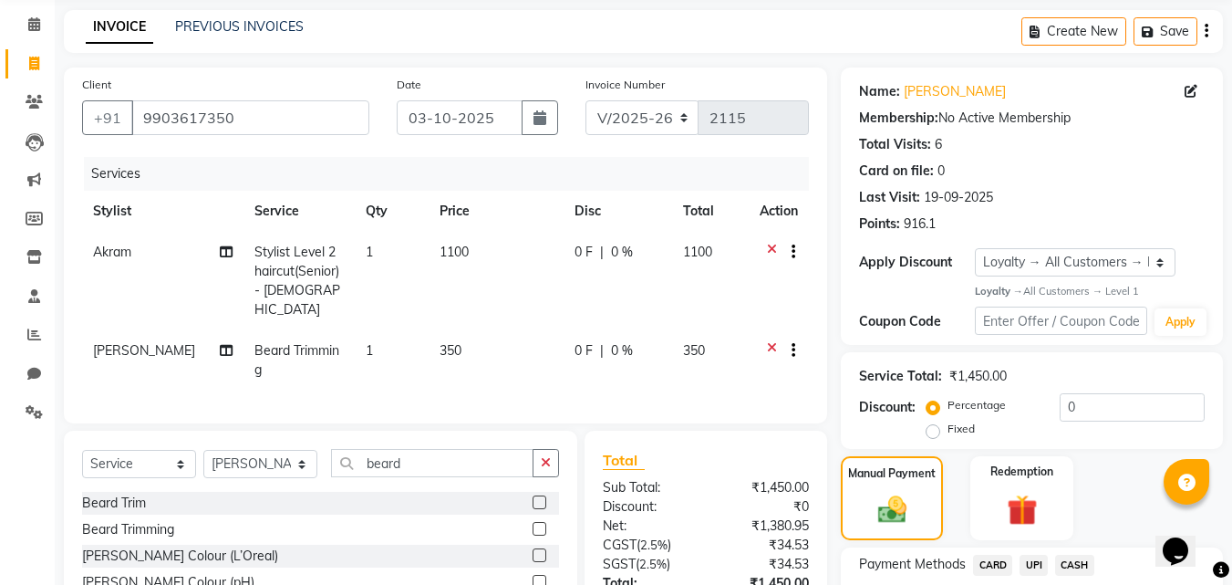
scroll to position [206, 0]
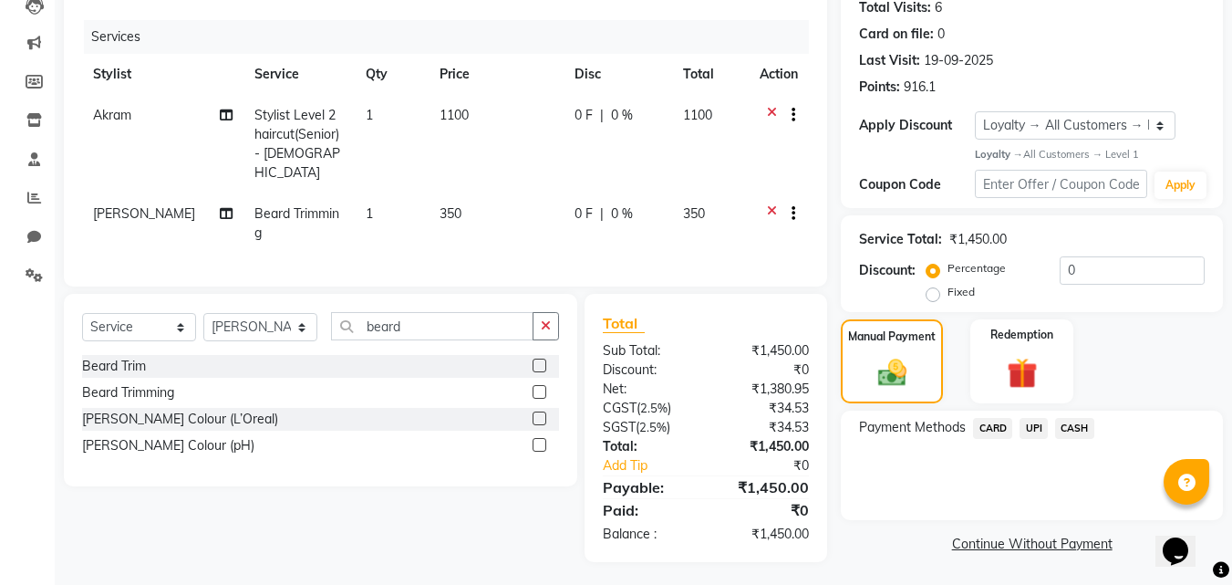
click at [1077, 431] on span "CASH" at bounding box center [1074, 428] width 39 height 21
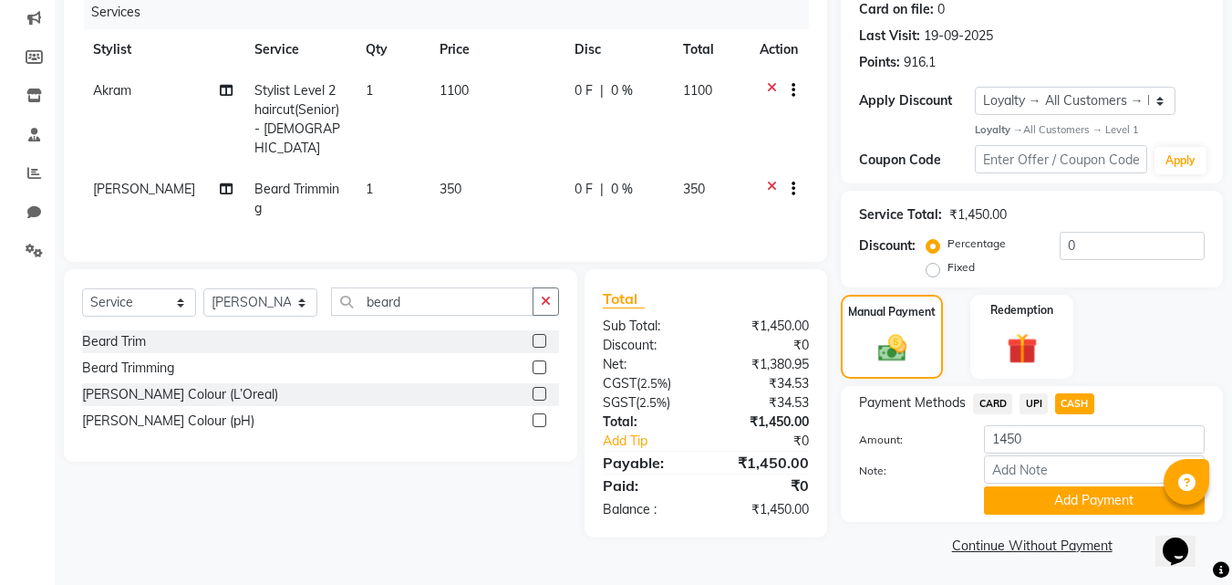
scroll to position [233, 0]
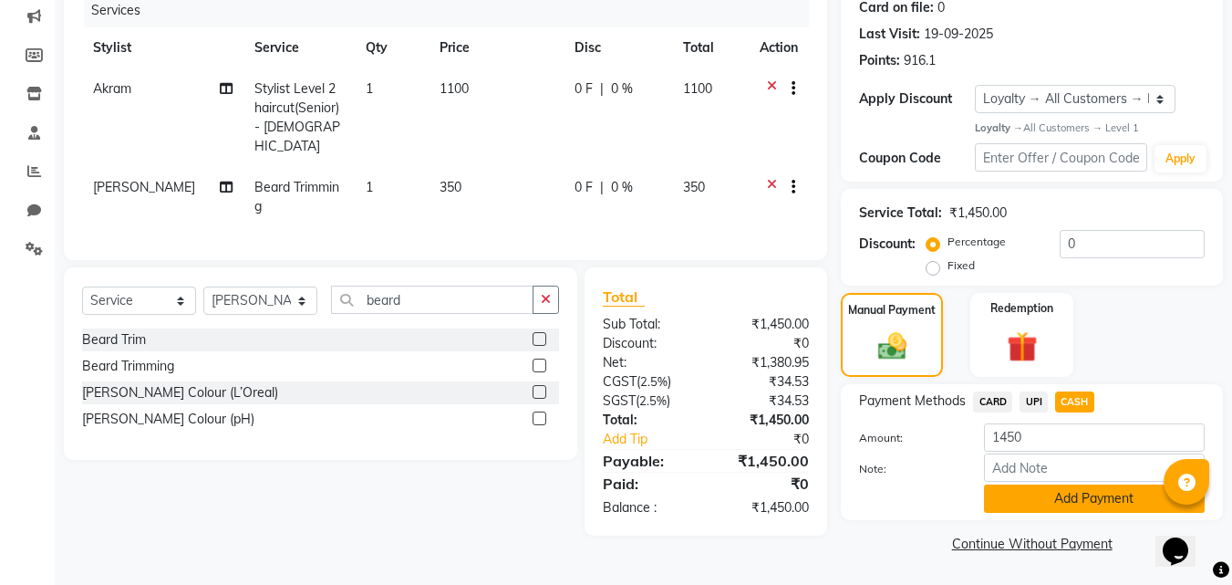
click at [1069, 501] on button "Add Payment" at bounding box center [1094, 498] width 221 height 28
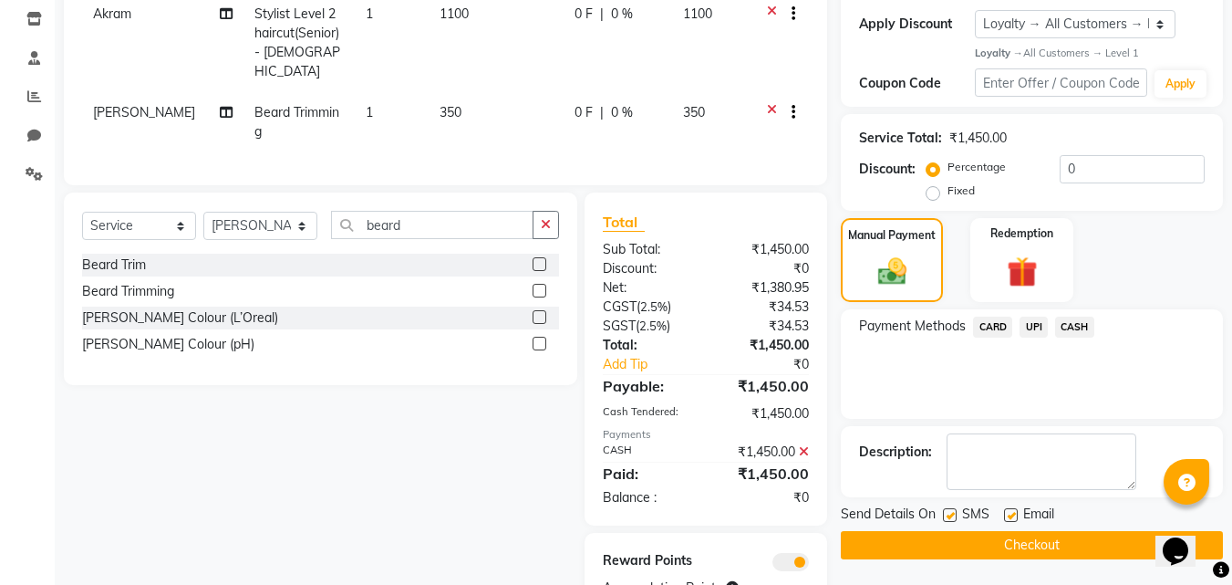
scroll to position [379, 0]
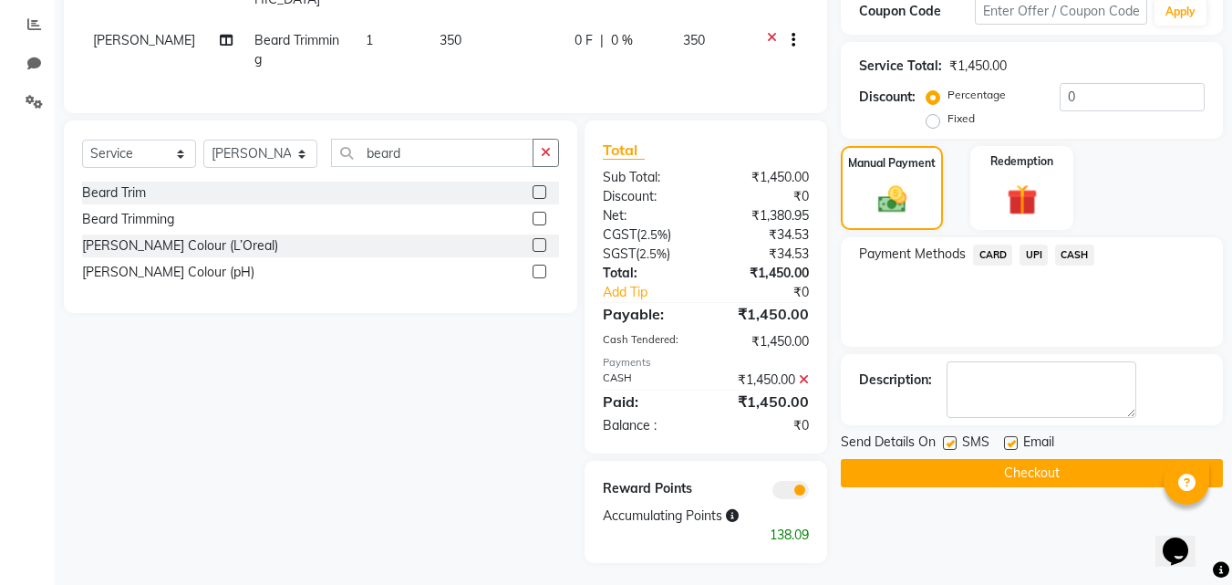
click at [1022, 486] on button "Checkout" at bounding box center [1032, 473] width 382 height 28
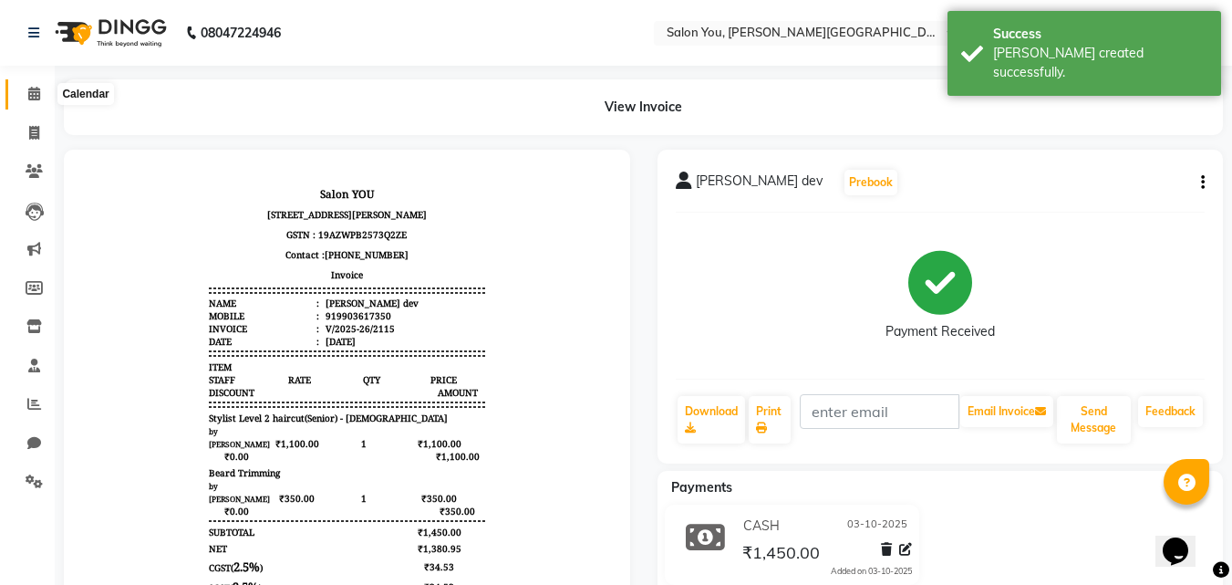
click at [29, 98] on icon at bounding box center [34, 94] width 12 height 14
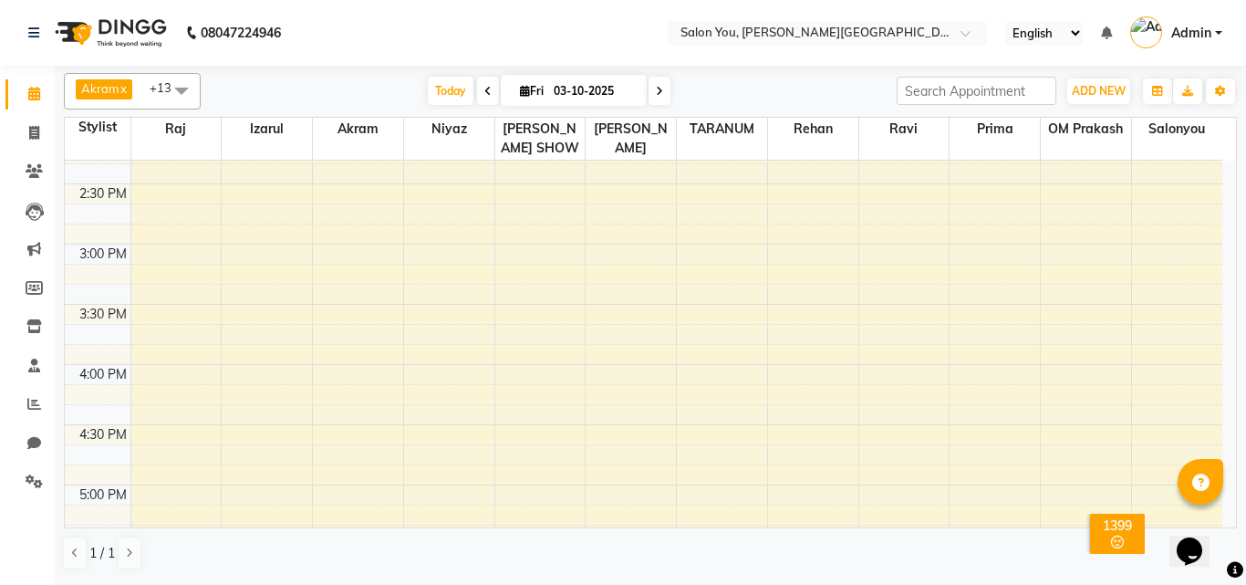
scroll to position [730, 0]
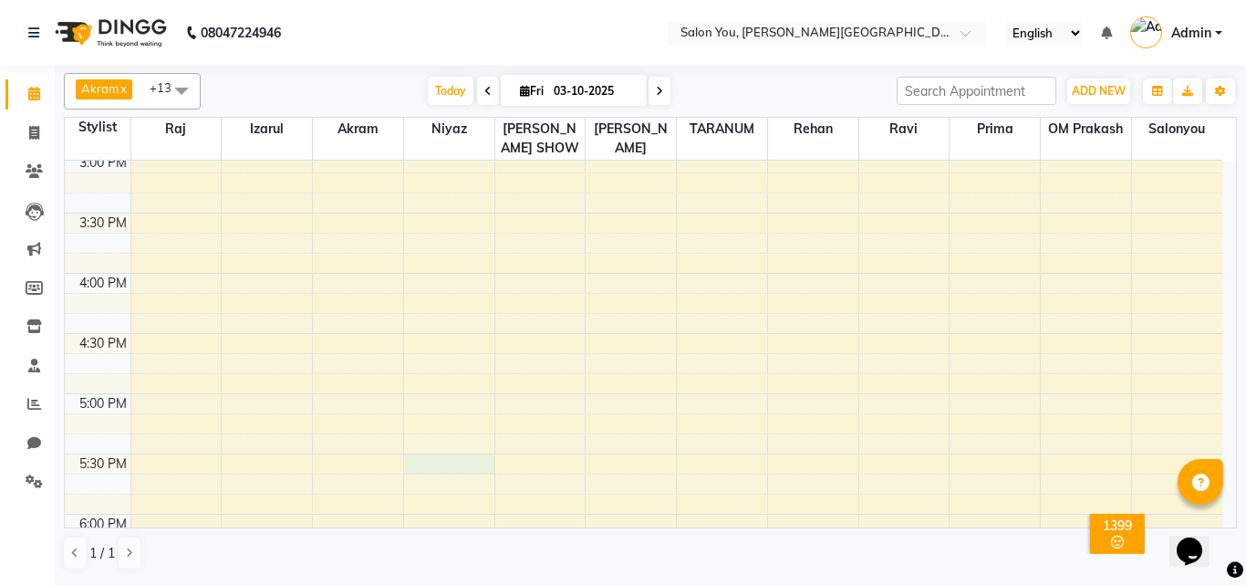
click at [466, 462] on div "9:00 AM 9:30 AM 10:00 AM 10:30 AM 11:00 AM 11:30 AM 12:00 PM 12:30 PM 1:00 PM 1…" at bounding box center [643, 213] width 1157 height 1564
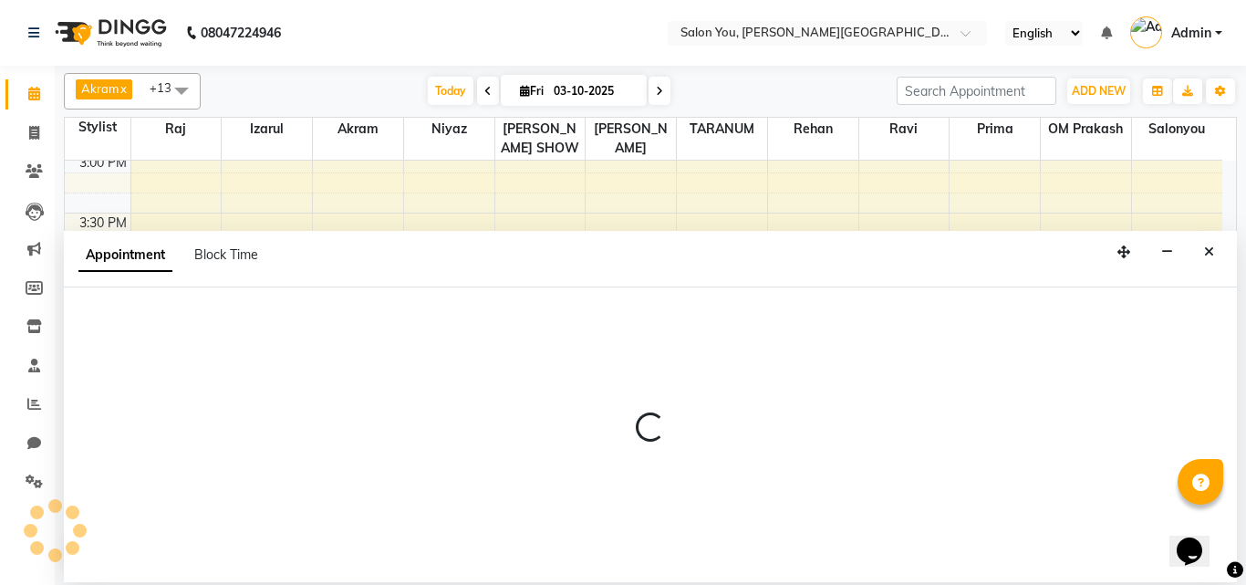
select select "83062"
select select "1050"
select select "tentative"
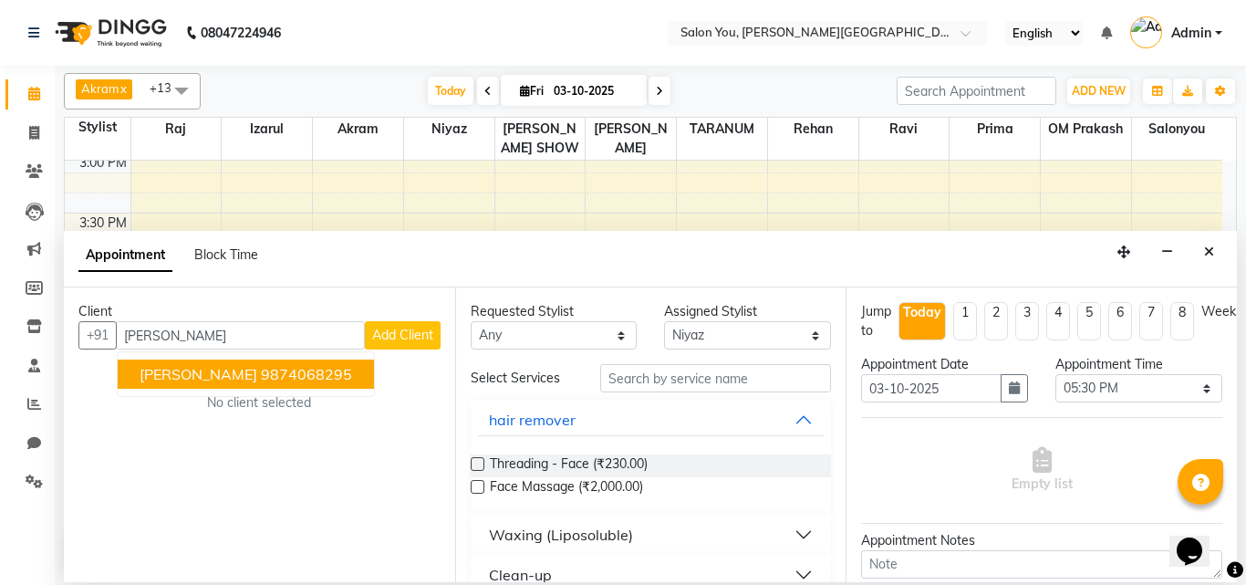
click at [274, 368] on ngb-highlight "9874068295" at bounding box center [306, 374] width 91 height 18
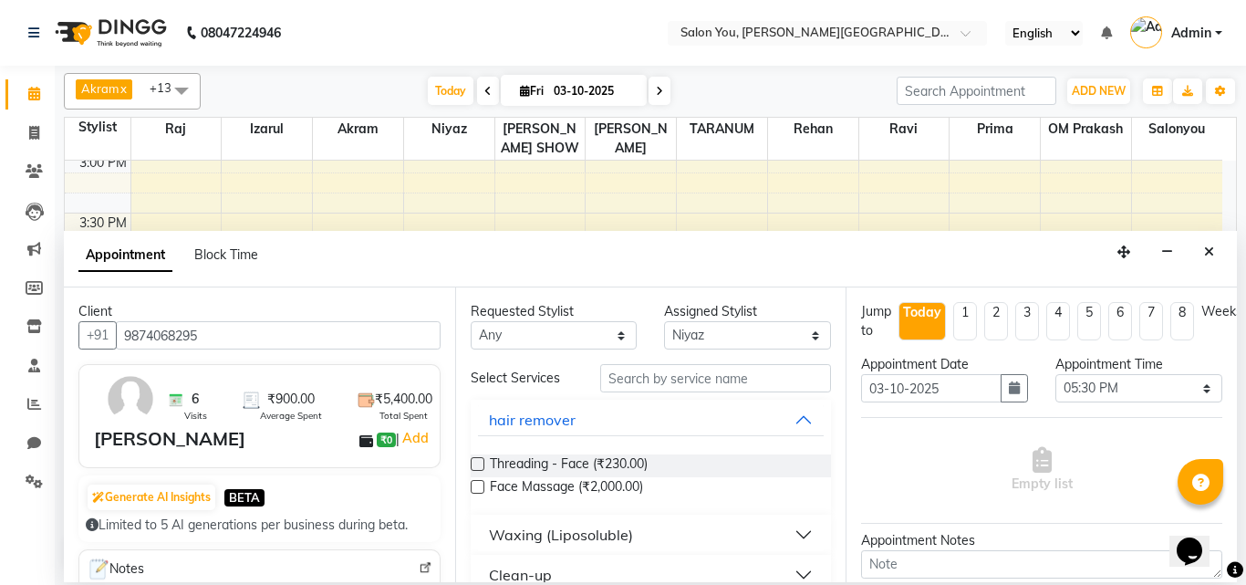
type input "9874068295"
click at [700, 387] on input "text" at bounding box center [716, 378] width 232 height 28
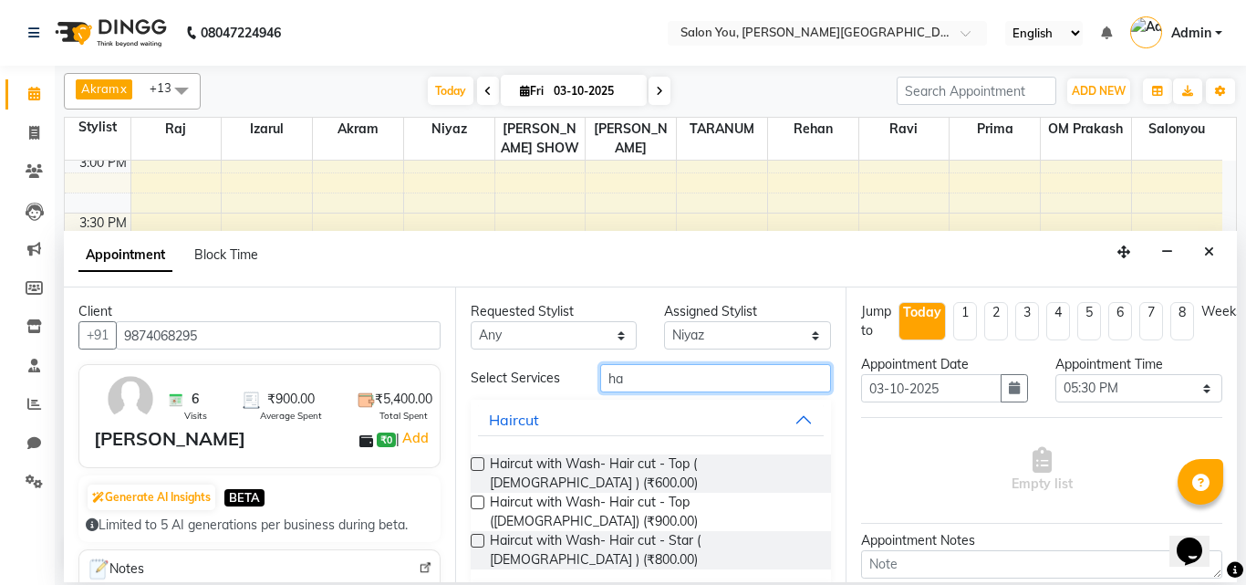
type input "h"
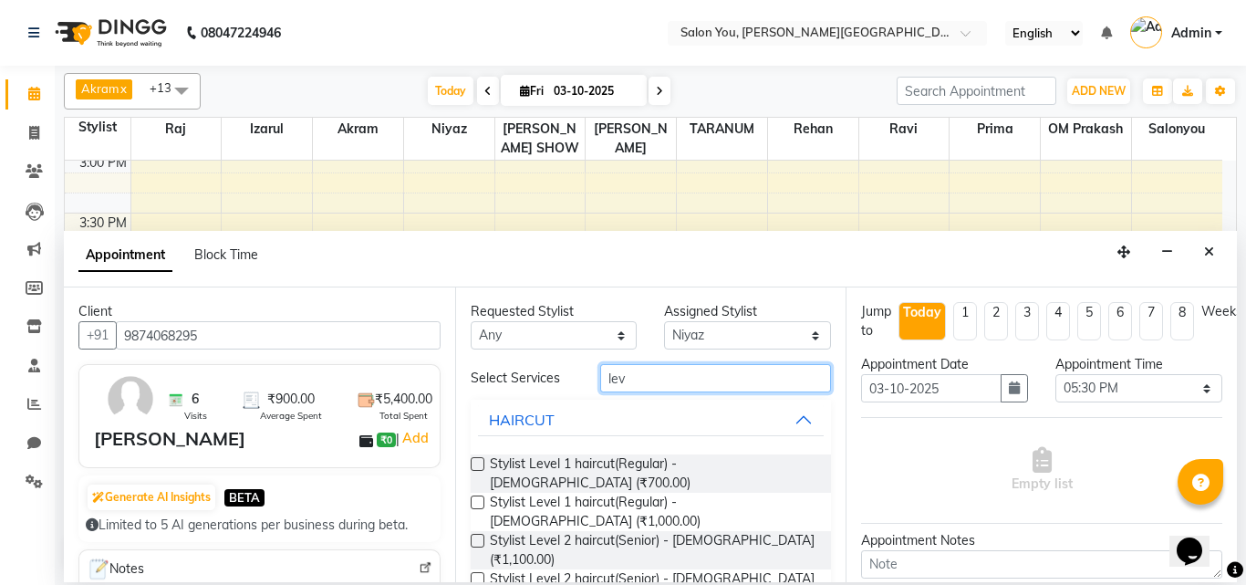
type input "lev"
click at [476, 534] on label at bounding box center [478, 541] width 14 height 14
click at [476, 536] on input "checkbox" at bounding box center [477, 542] width 12 height 12
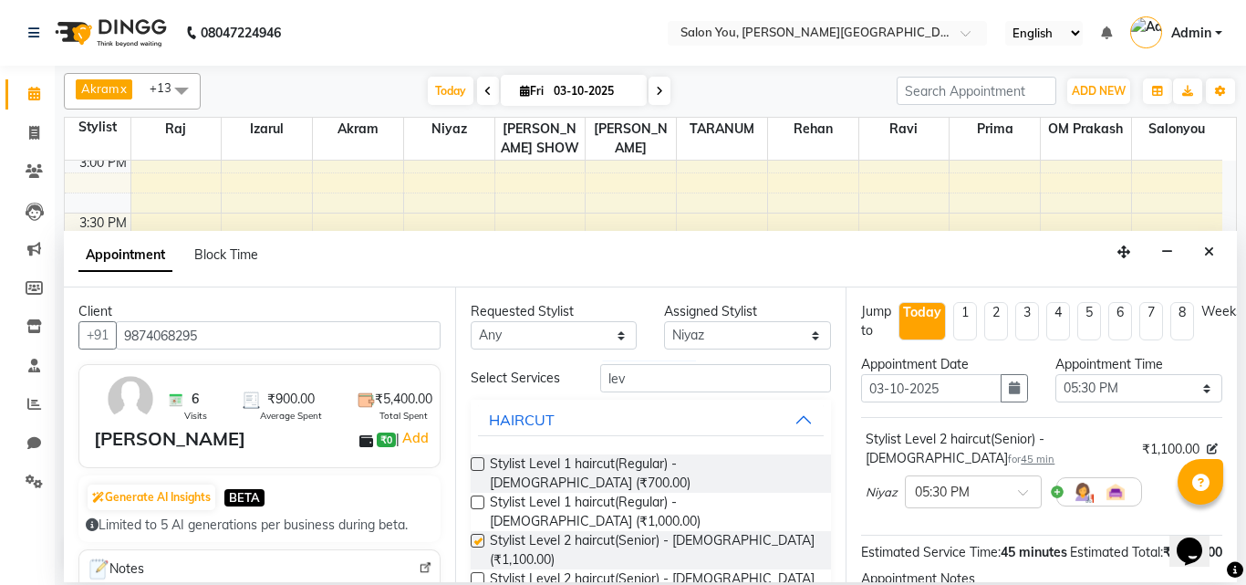
checkbox input "false"
drag, startPoint x: 658, startPoint y: 362, endPoint x: 663, endPoint y: 381, distance: 19.9
click at [658, 369] on div "Requested Stylist Any [PERSON_NAME] [PERSON_NAME] [PERSON_NAME] prima [PERSON_N…" at bounding box center [650, 434] width 391 height 295
click at [664, 385] on input "lev" at bounding box center [716, 378] width 232 height 28
type input "l"
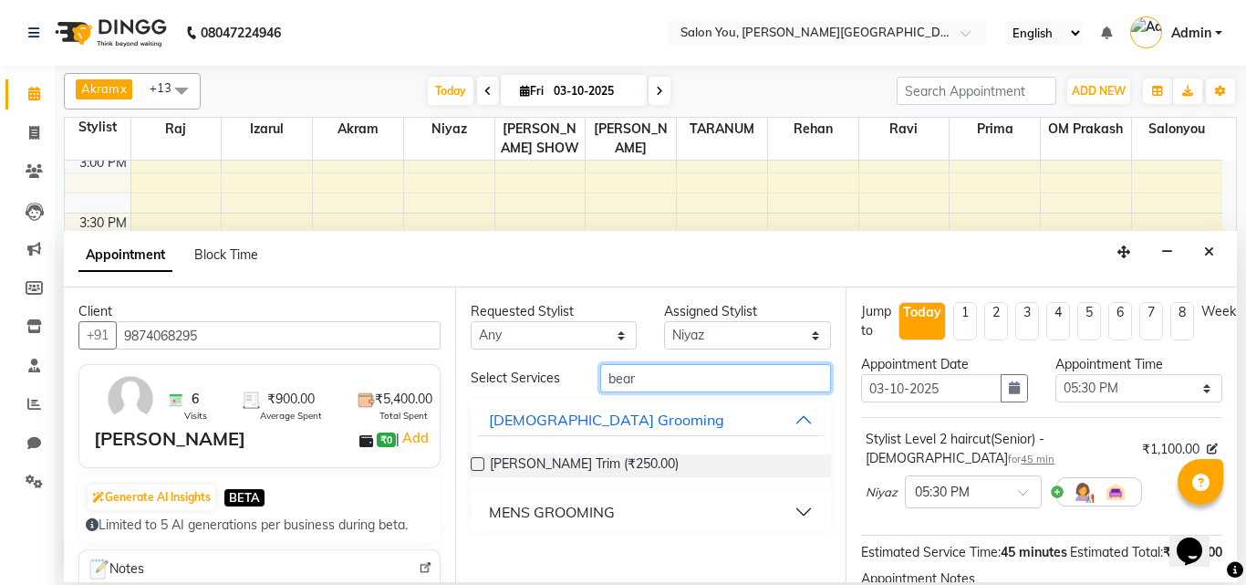
type input "bear"
click at [810, 518] on button "MENS GROOMING" at bounding box center [651, 511] width 347 height 33
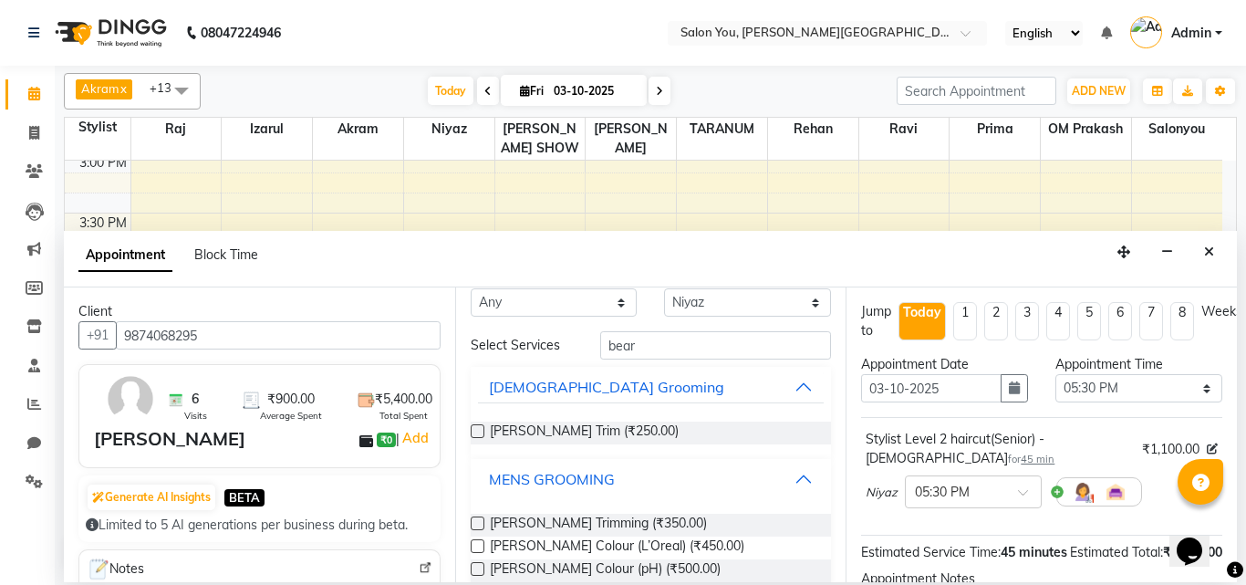
scroll to position [62, 0]
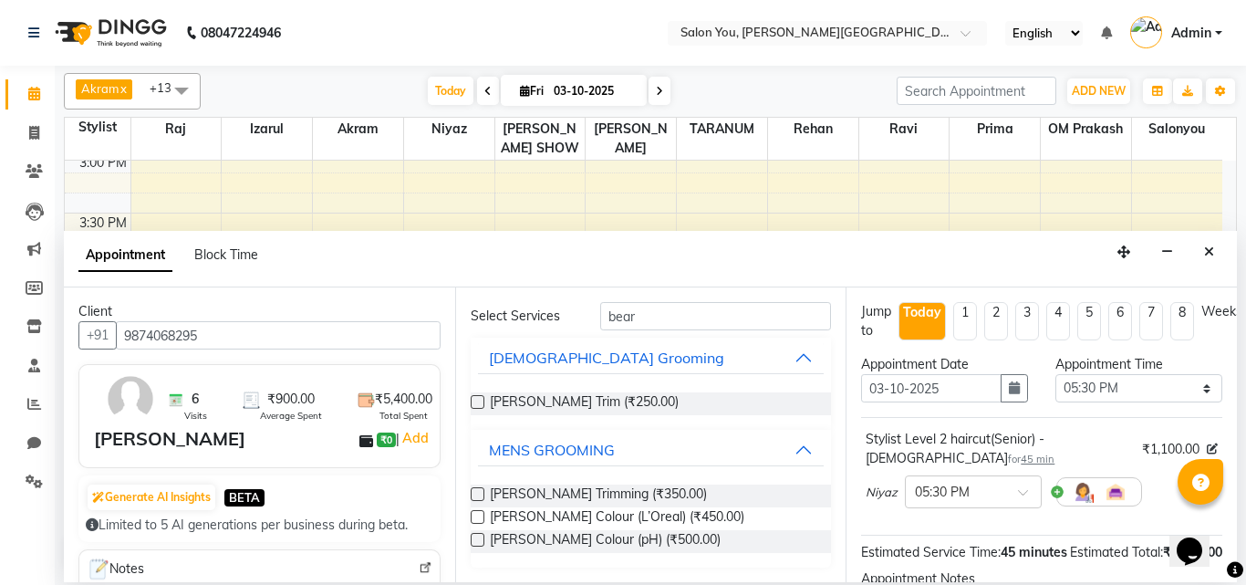
click at [479, 496] on label at bounding box center [478, 494] width 14 height 14
click at [479, 496] on input "checkbox" at bounding box center [477, 496] width 12 height 12
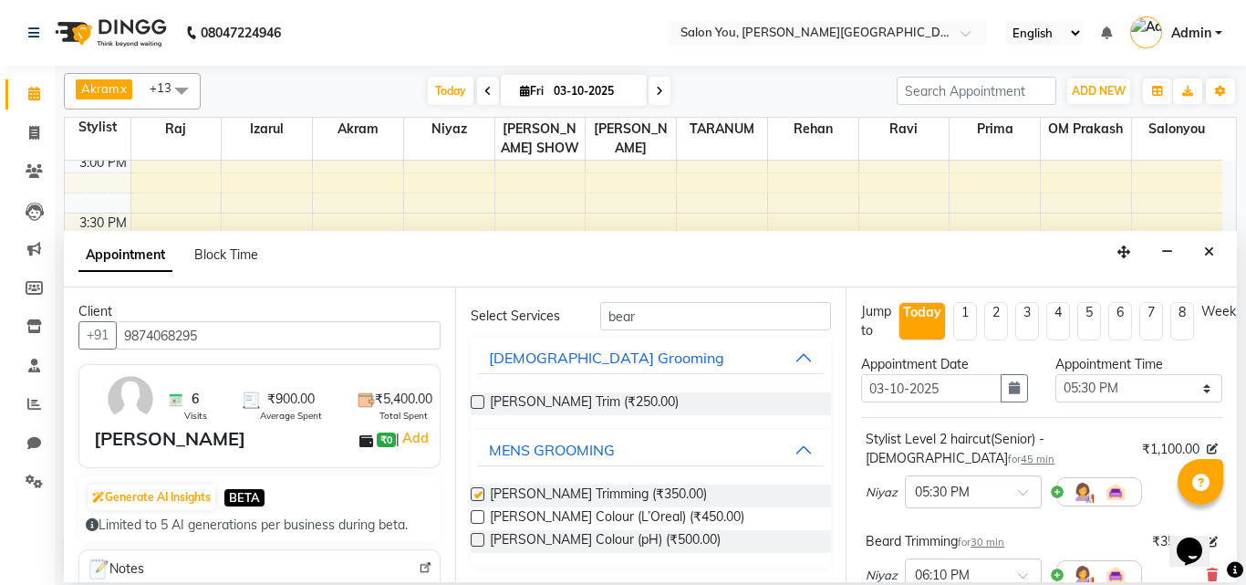
checkbox input "false"
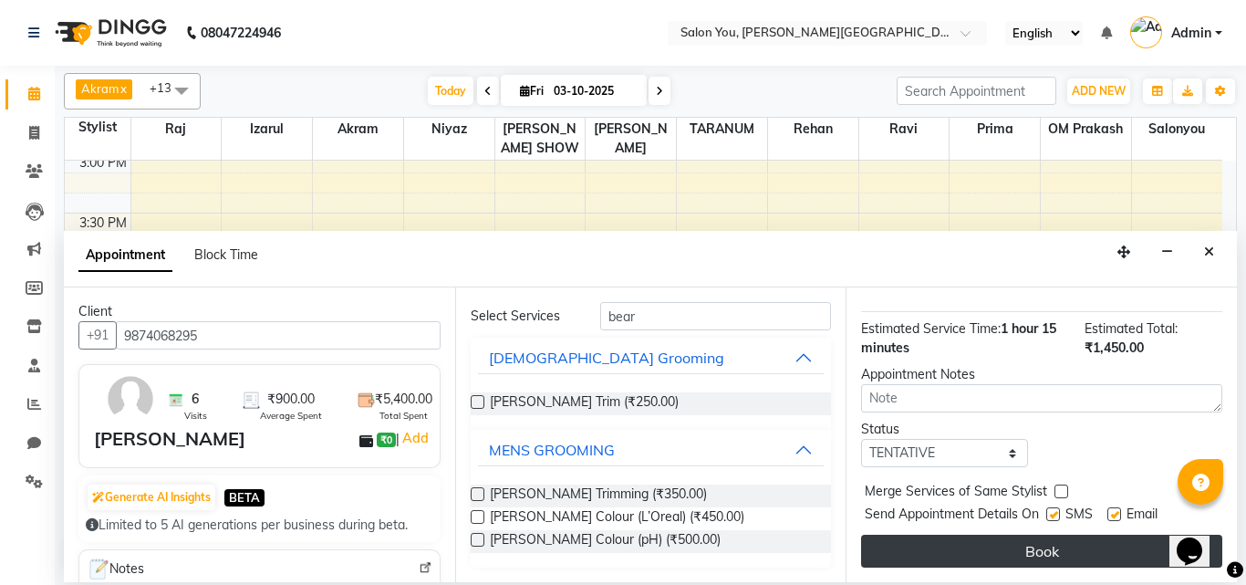
scroll to position [320, 0]
click at [946, 541] on button "Book" at bounding box center [1041, 550] width 361 height 33
click at [1059, 542] on button "Book" at bounding box center [1041, 550] width 361 height 33
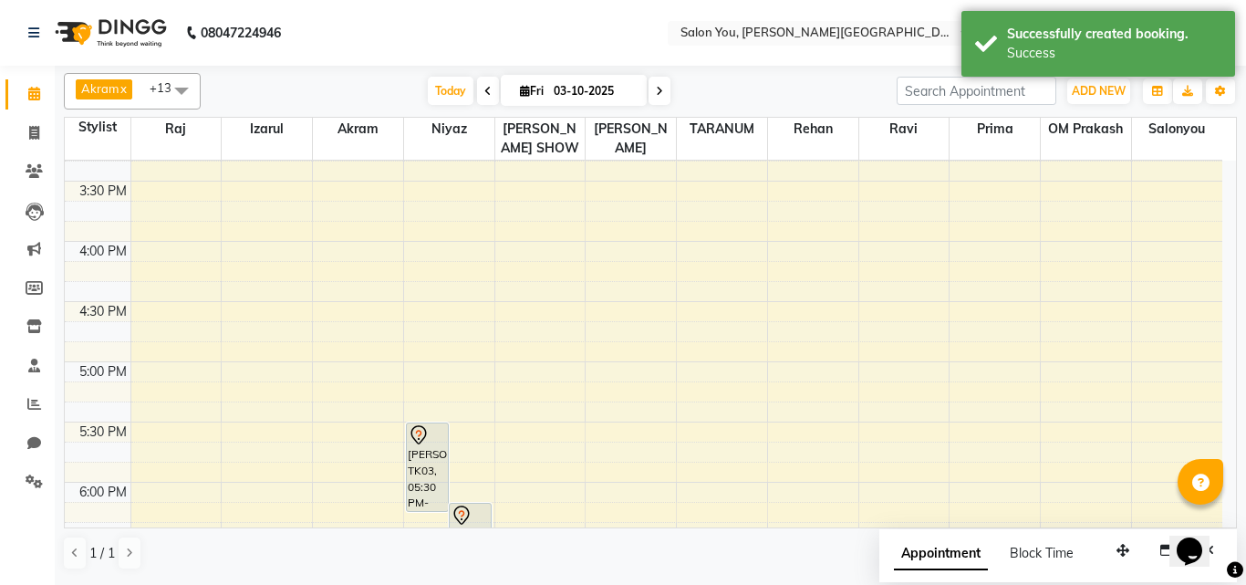
scroll to position [730, 0]
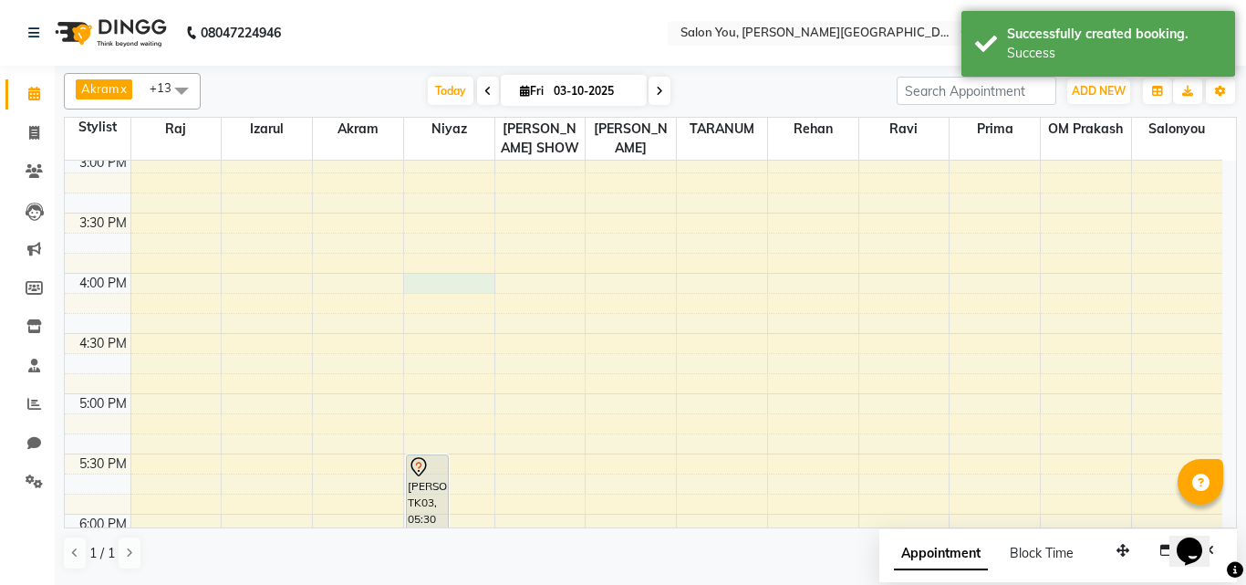
click at [433, 287] on div "9:00 AM 9:30 AM 10:00 AM 10:30 AM 11:00 AM 11:30 AM 12:00 PM 12:30 PM 1:00 PM 1…" at bounding box center [643, 213] width 1157 height 1564
select select "83062"
select select "960"
select select "tentative"
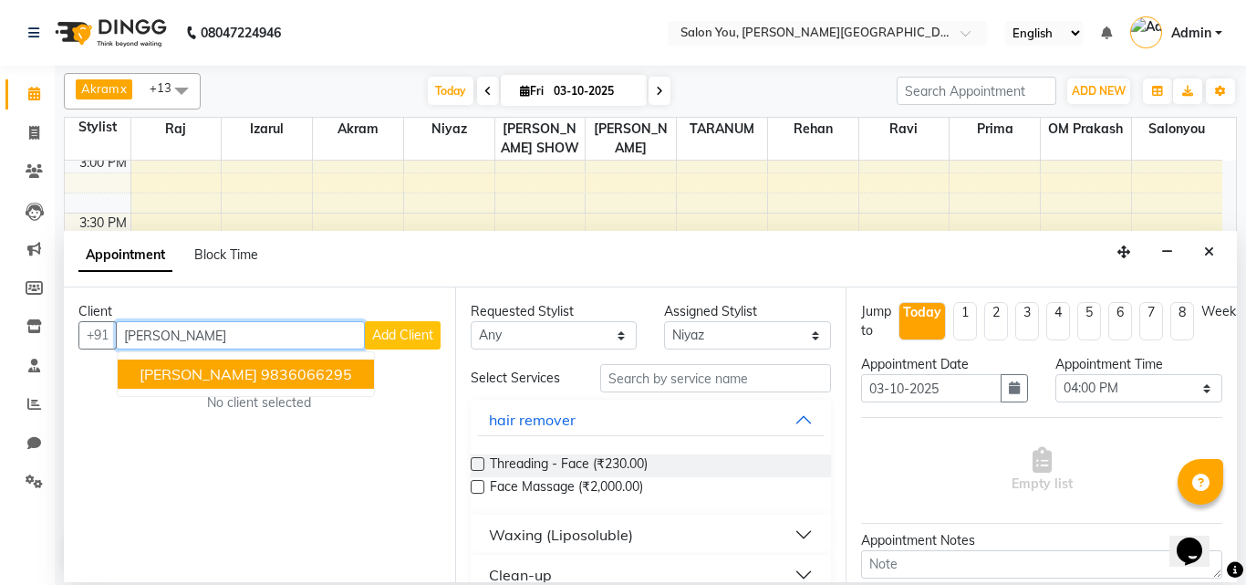
click at [352, 373] on button "[PERSON_NAME] 9836066295" at bounding box center [246, 373] width 256 height 29
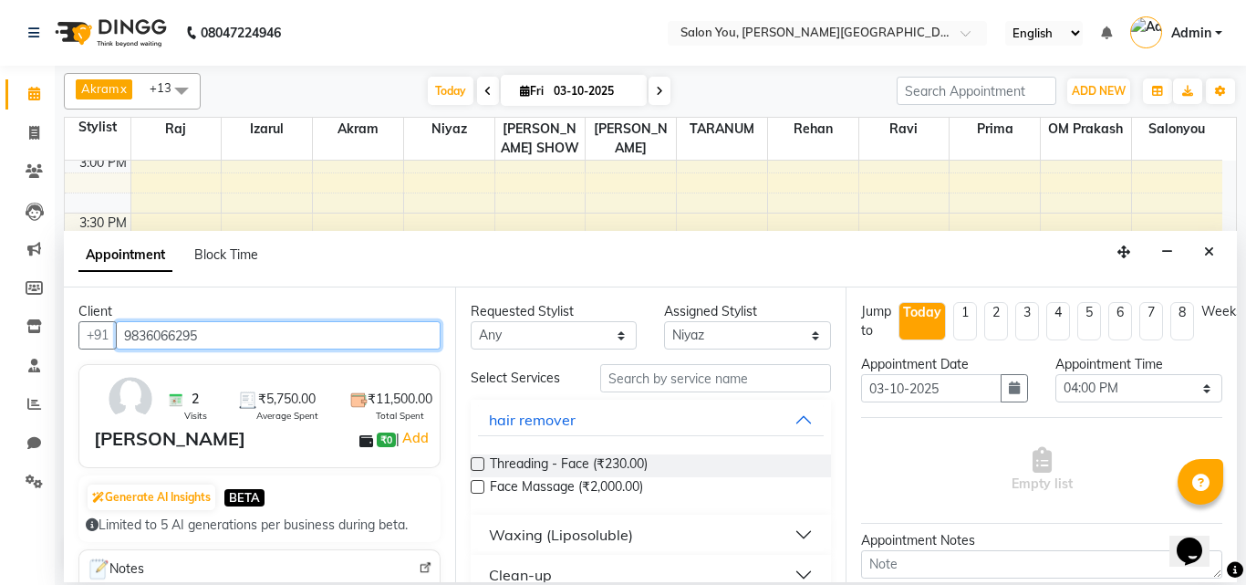
type input "9836066295"
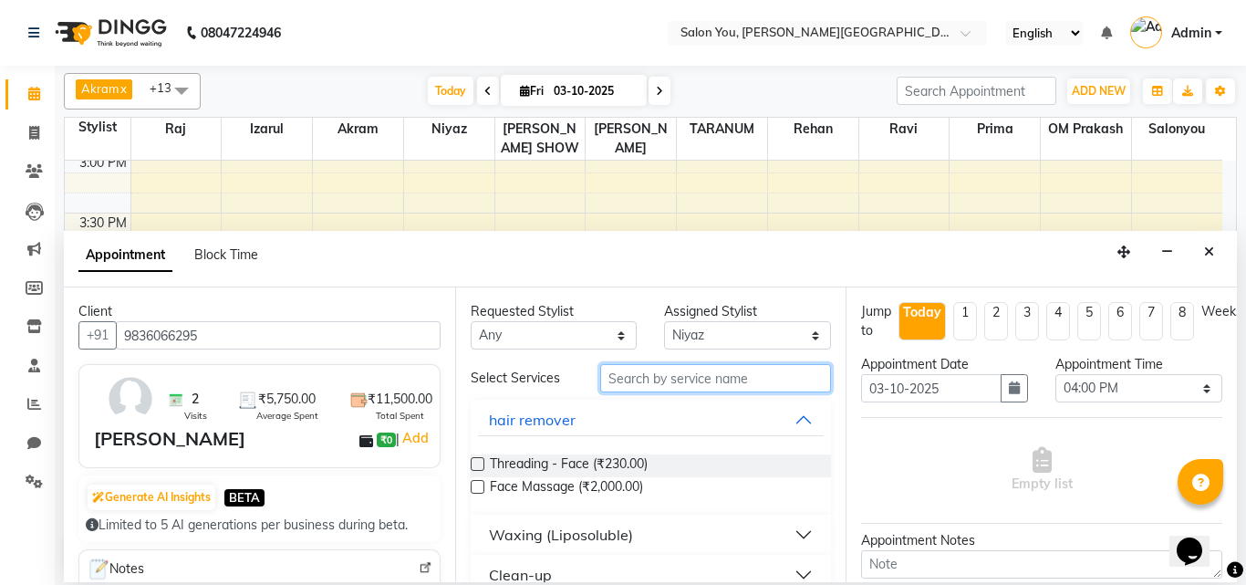
click at [679, 372] on input "text" at bounding box center [716, 378] width 232 height 28
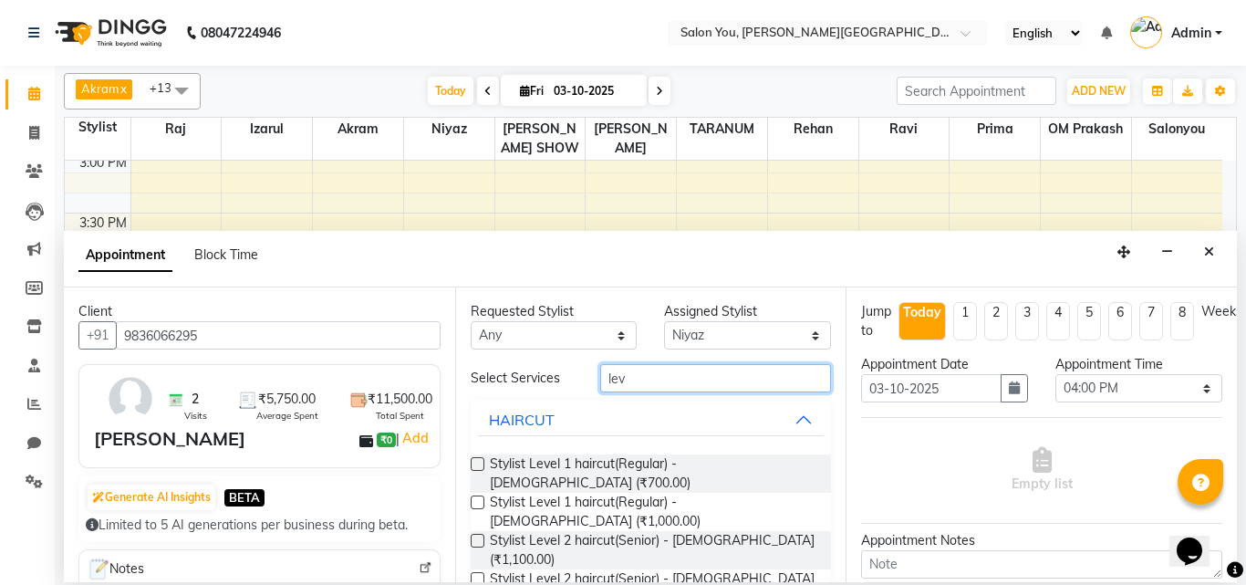
type input "lev"
click at [481, 572] on label at bounding box center [478, 579] width 14 height 14
click at [481, 575] on input "checkbox" at bounding box center [477, 581] width 12 height 12
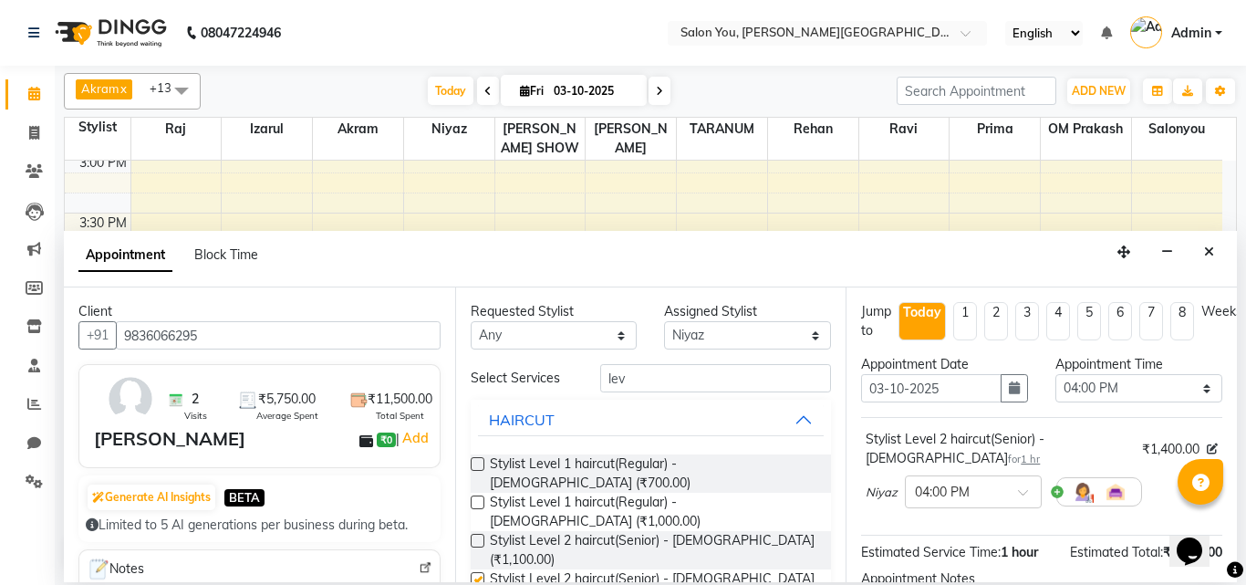
checkbox input "false"
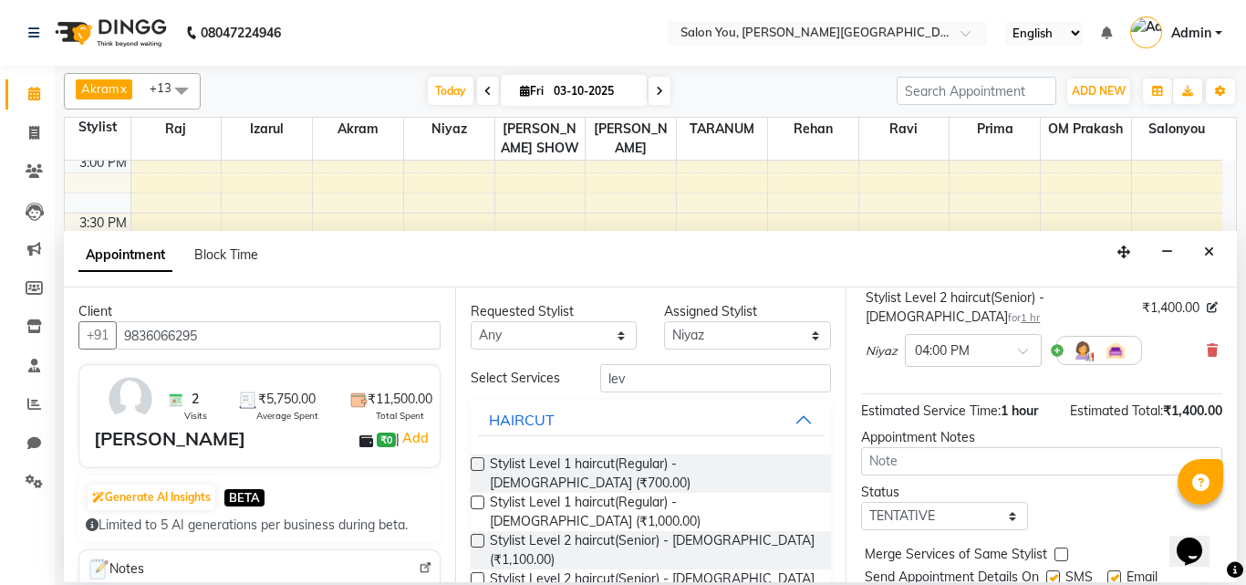
scroll to position [218, 0]
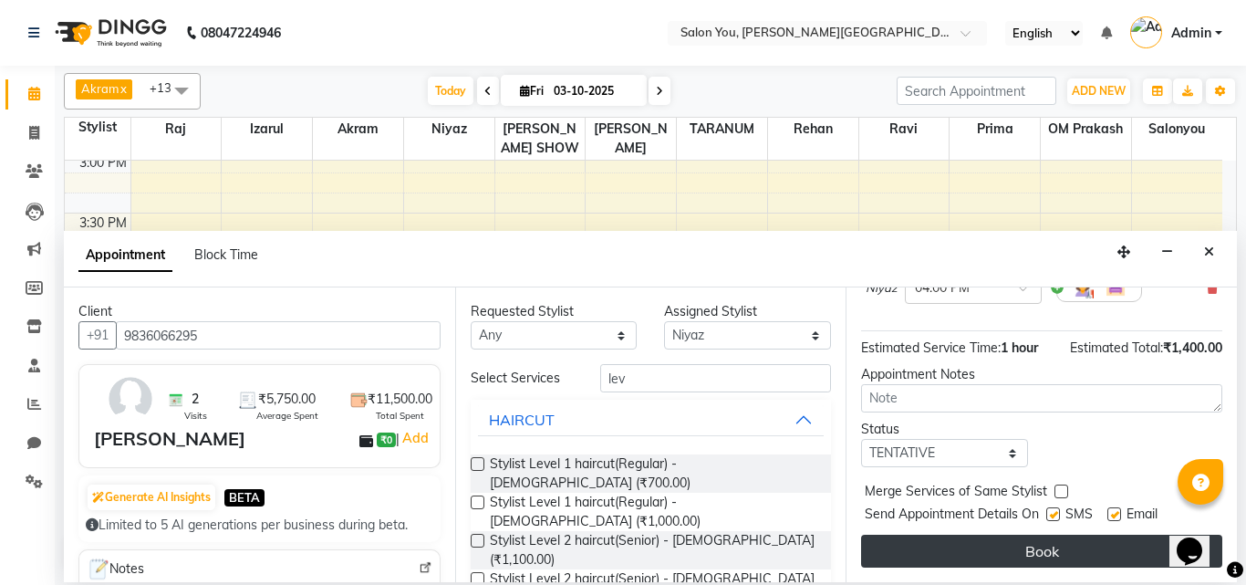
click at [950, 534] on button "Book" at bounding box center [1041, 550] width 361 height 33
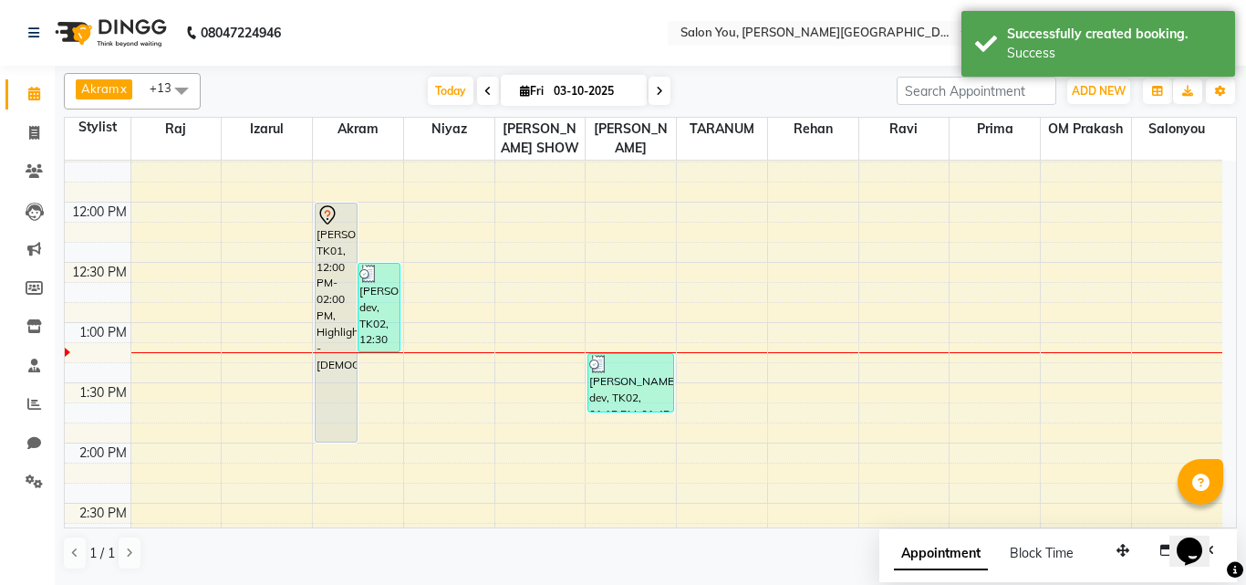
scroll to position [274, 0]
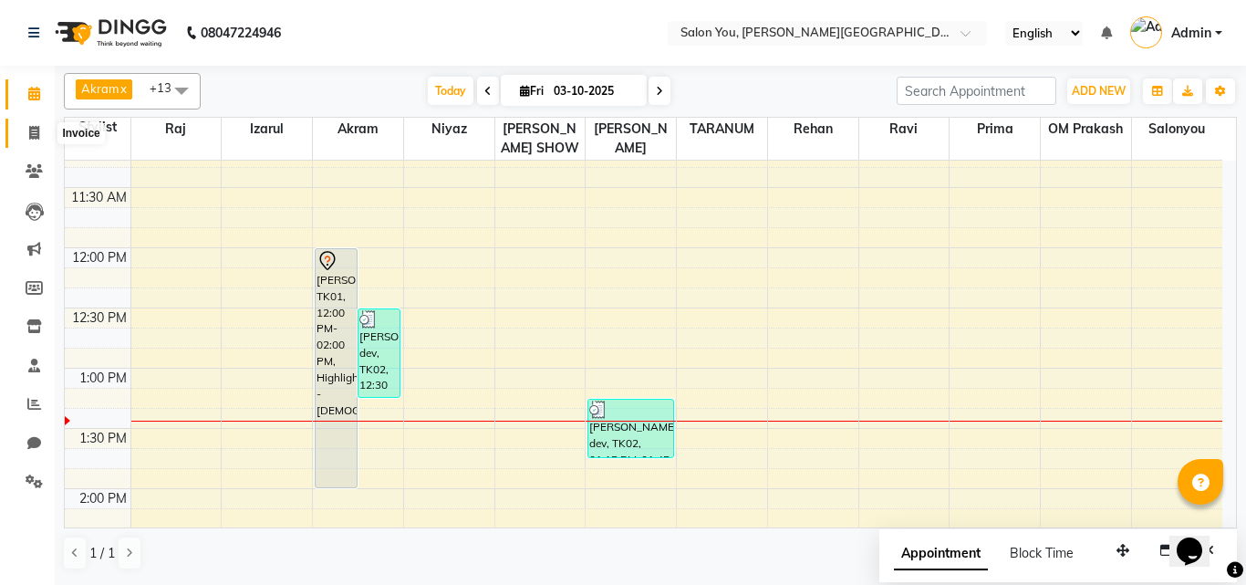
drag, startPoint x: 40, startPoint y: 131, endPoint x: 81, endPoint y: 136, distance: 41.3
click at [40, 131] on span at bounding box center [34, 133] width 32 height 21
select select "service"
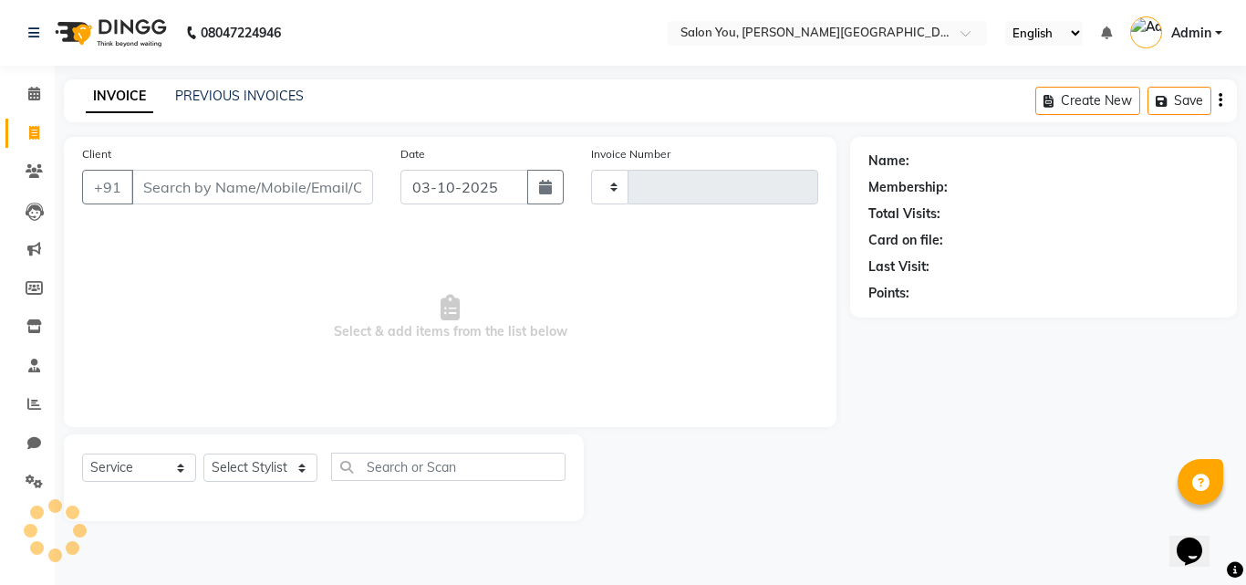
type input "2116"
select select "5231"
click at [193, 185] on input "Client" at bounding box center [252, 187] width 242 height 35
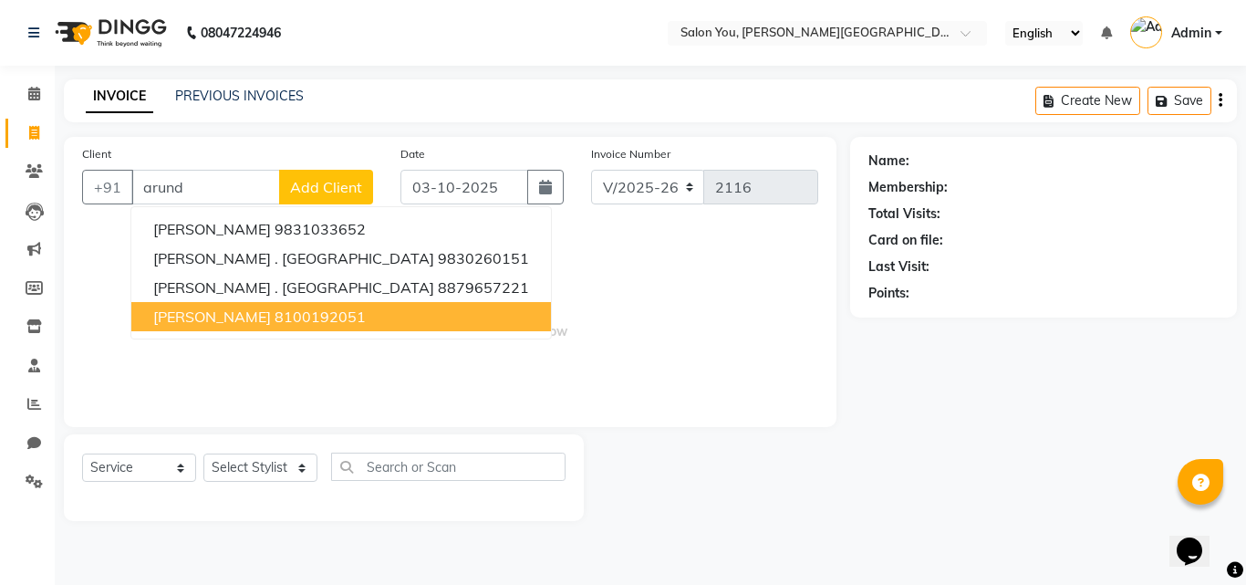
click at [224, 326] on button "[PERSON_NAME] 8100192051" at bounding box center [341, 316] width 420 height 29
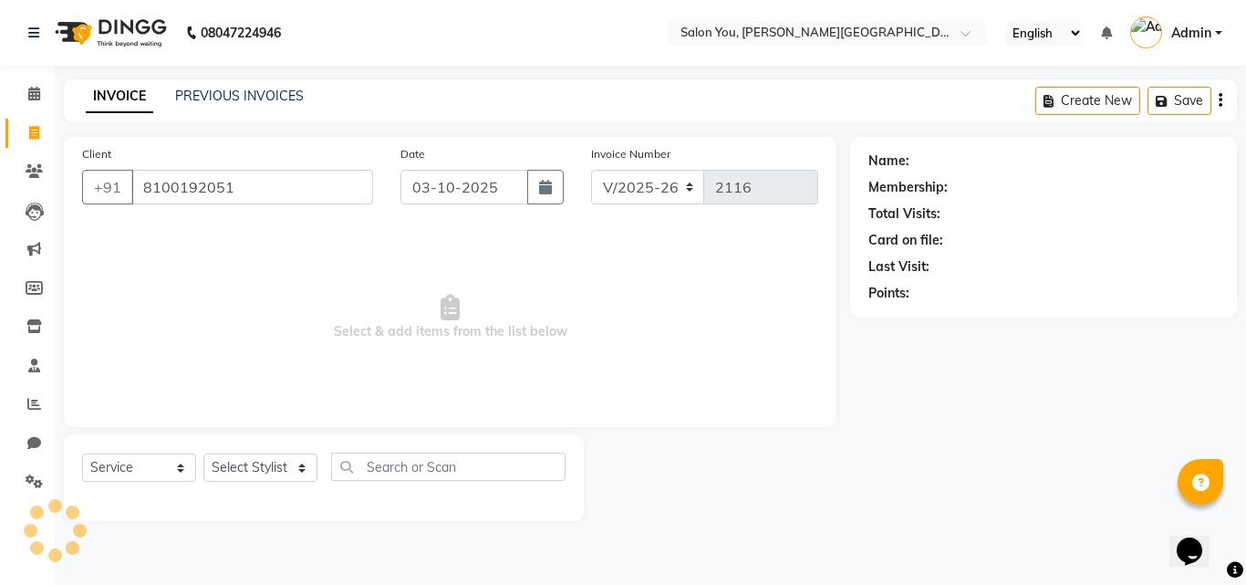
type input "8100192051"
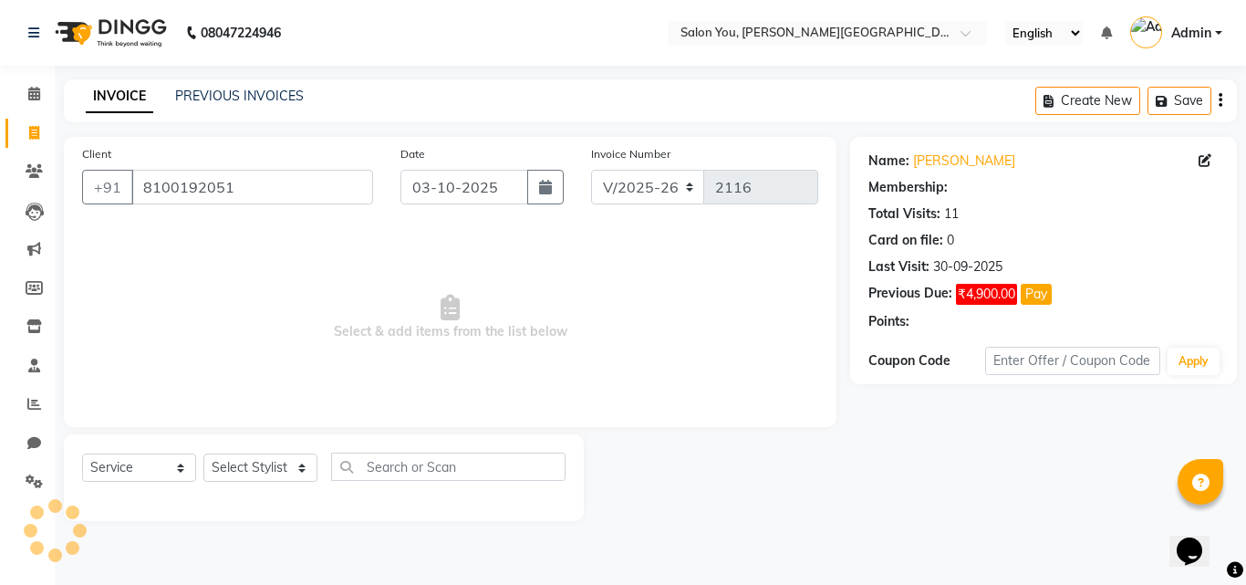
select select "1: Object"
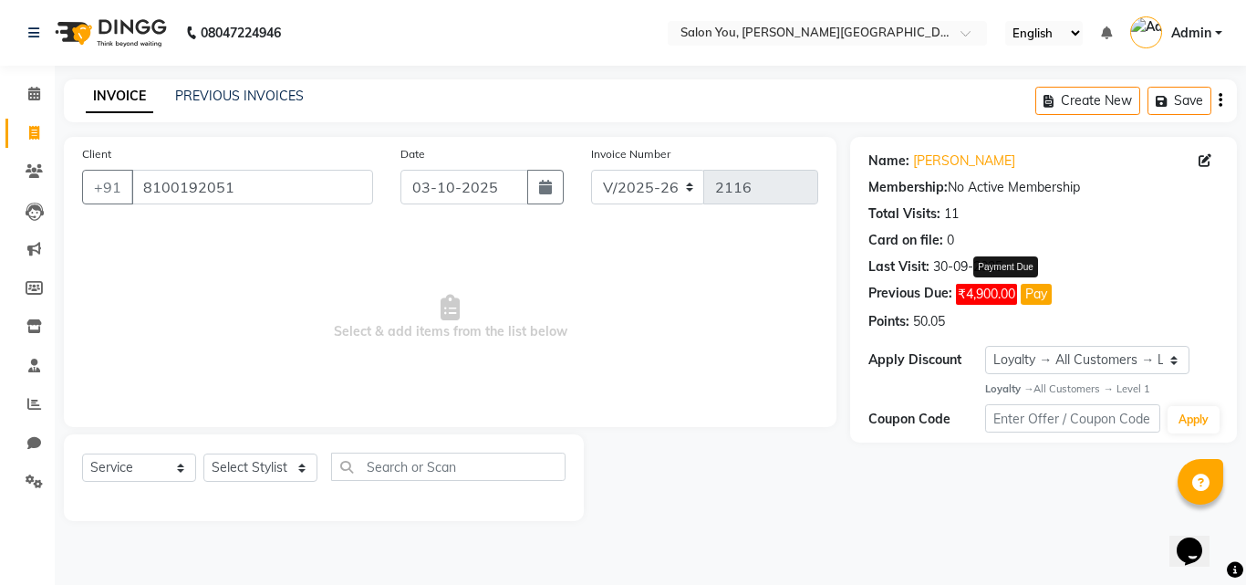
click at [1043, 289] on button "Pay" at bounding box center [1036, 294] width 31 height 21
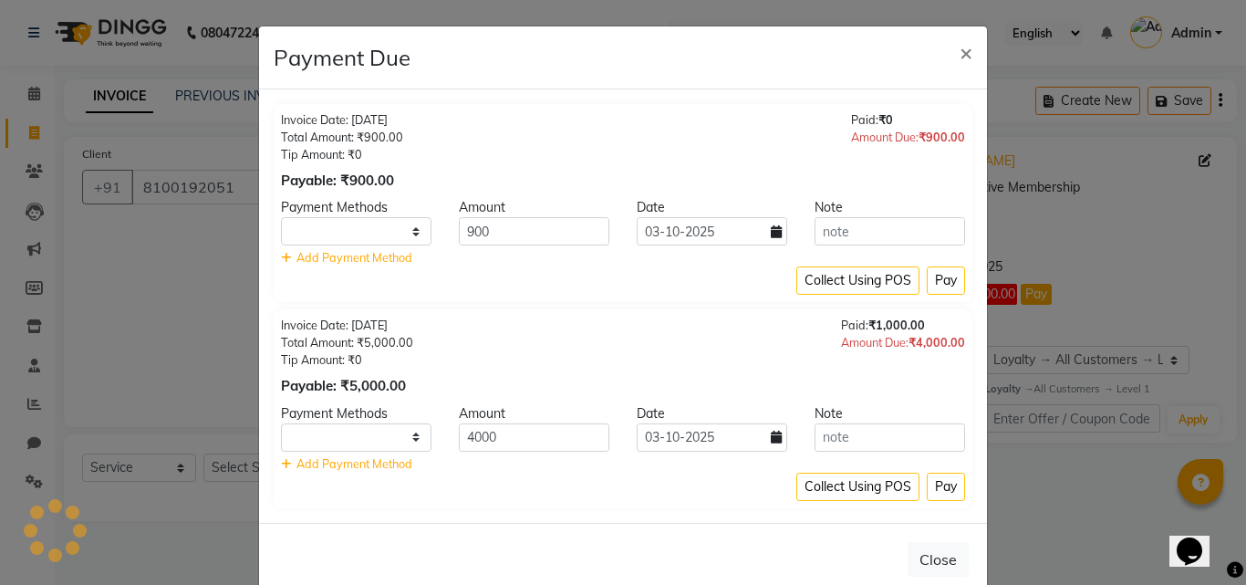
select select "1"
click at [384, 220] on select "CARD UPI CASH" at bounding box center [356, 231] width 150 height 28
select select "8"
click at [281, 217] on select "CARD UPI CASH" at bounding box center [356, 231] width 150 height 28
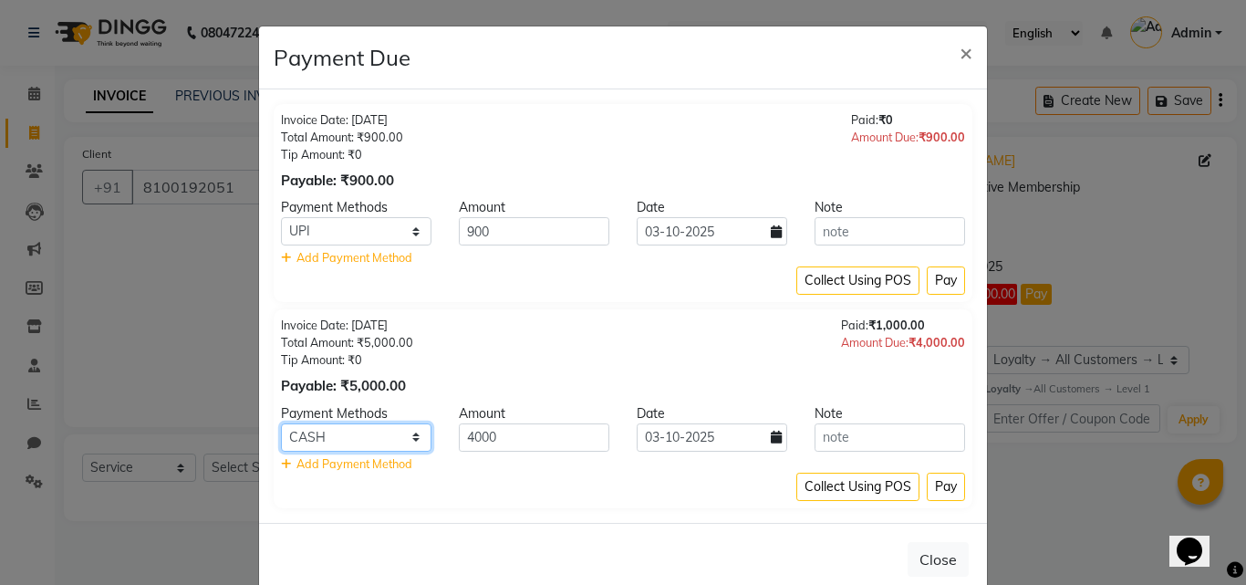
click at [409, 443] on select "CARD UPI CASH" at bounding box center [356, 437] width 150 height 28
select select "8"
click at [281, 423] on select "CARD UPI CASH" at bounding box center [356, 437] width 150 height 28
click at [943, 282] on button "Pay" at bounding box center [946, 280] width 38 height 28
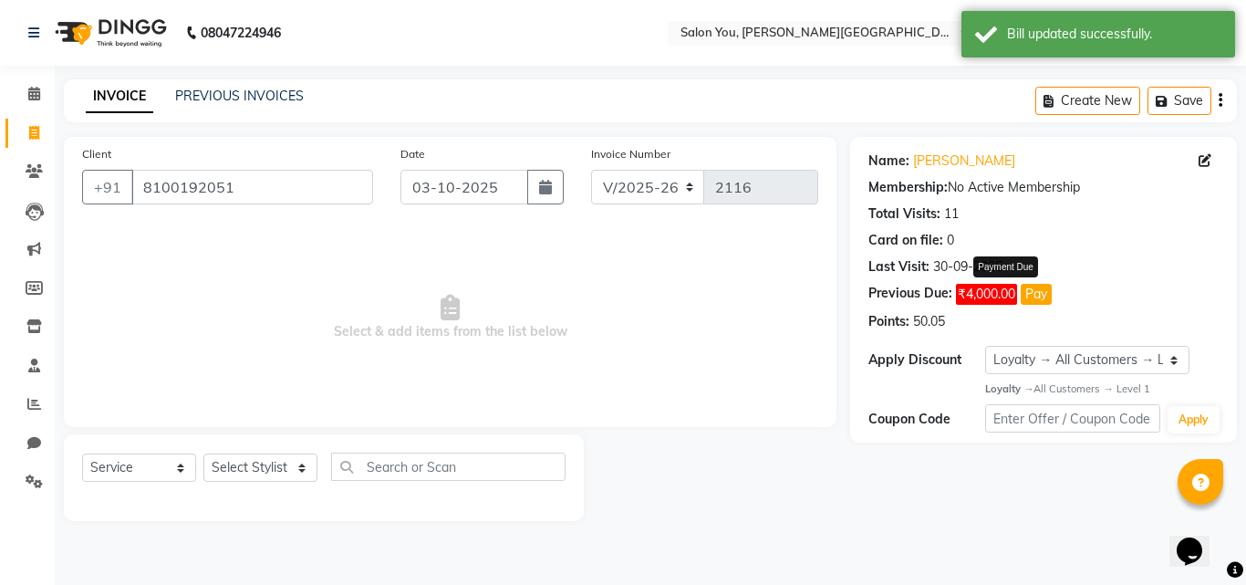
click at [1039, 295] on button "Pay" at bounding box center [1036, 294] width 31 height 21
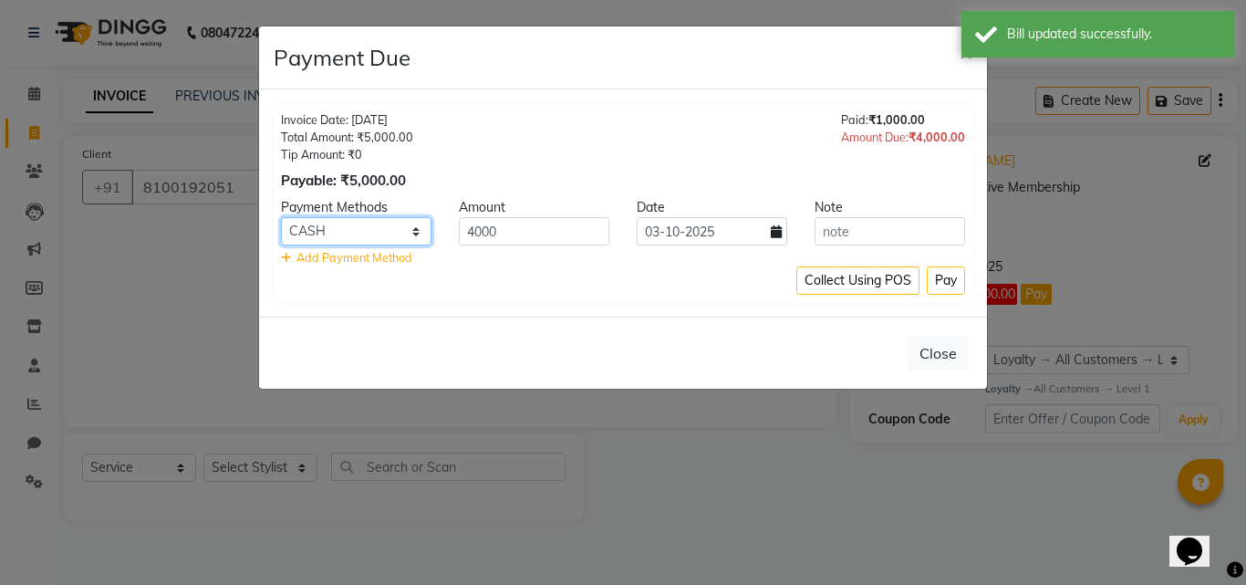
click at [408, 232] on select "CARD UPI CASH" at bounding box center [356, 231] width 150 height 28
select select "8"
click at [281, 217] on select "CARD UPI CASH" at bounding box center [356, 231] width 150 height 28
click at [944, 286] on button "Pay" at bounding box center [946, 280] width 38 height 28
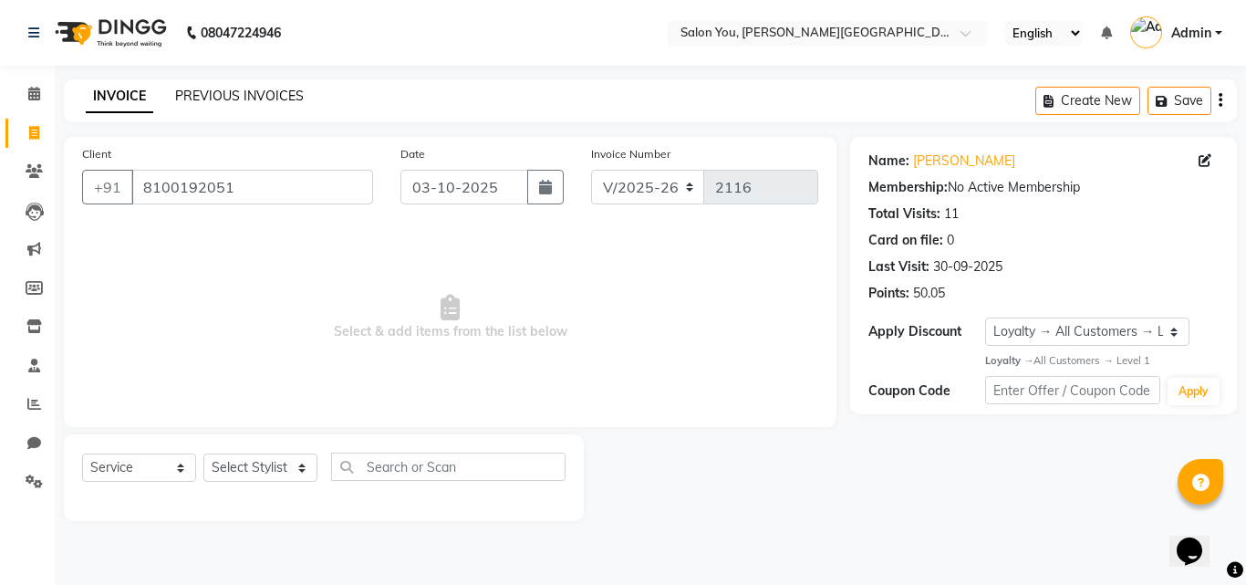
click at [263, 91] on link "PREVIOUS INVOICES" at bounding box center [239, 96] width 129 height 16
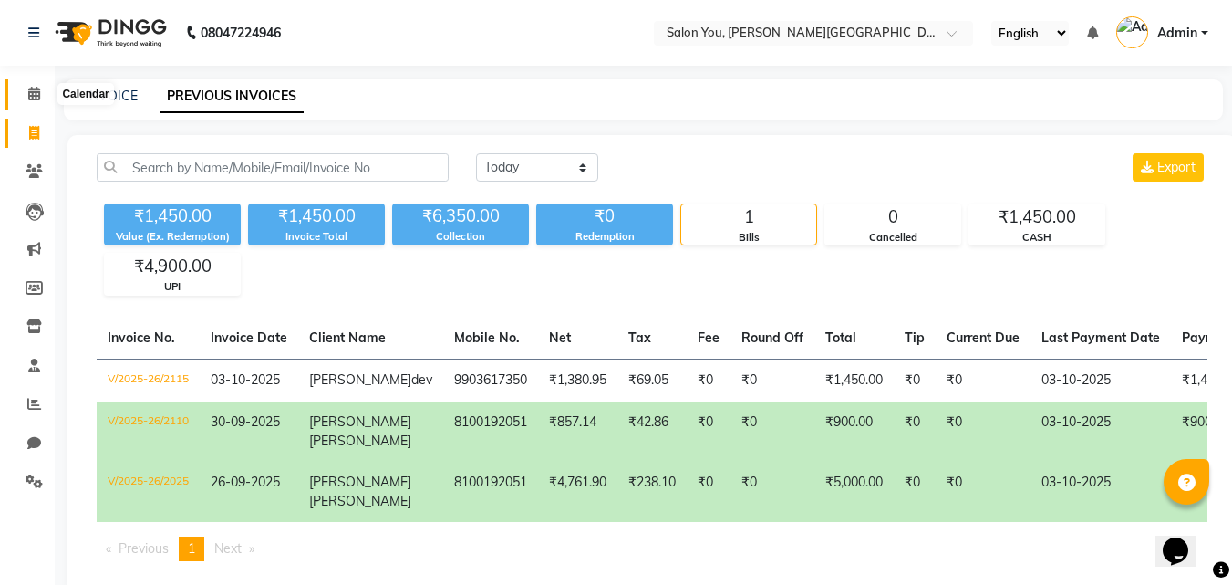
click at [31, 87] on icon at bounding box center [34, 94] width 12 height 14
